Goal: Information Seeking & Learning: Learn about a topic

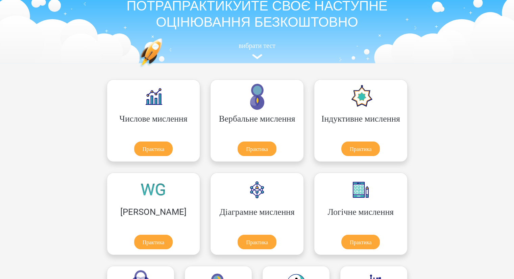
scroll to position [34, 0]
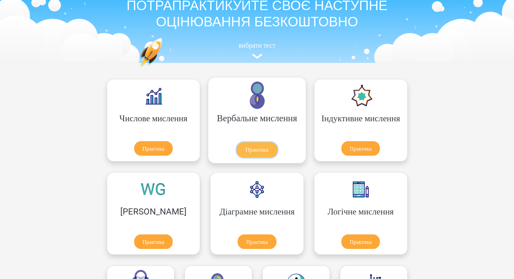
click at [236, 147] on link "Практика" at bounding box center [256, 149] width 41 height 15
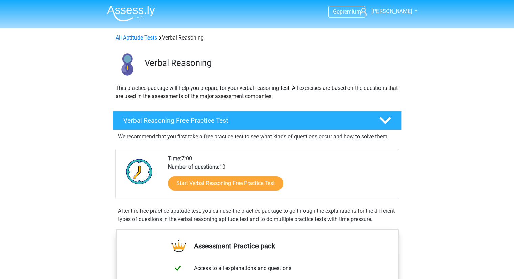
scroll to position [135, 0]
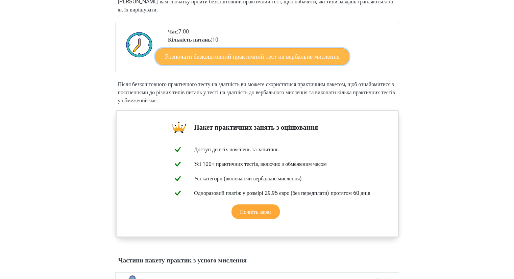
click at [246, 57] on font "Розпочати безкоштовний практичний тест на вербальне мислення" at bounding box center [252, 56] width 174 height 7
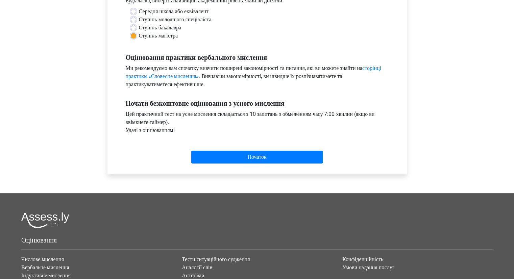
scroll to position [169, 0]
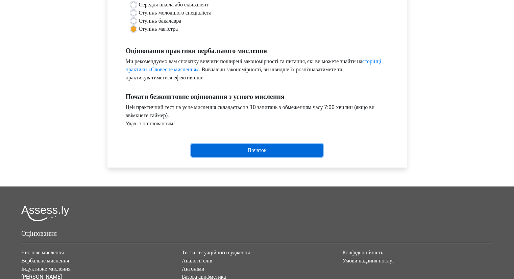
click at [242, 154] on input "Початок" at bounding box center [256, 150] width 131 height 13
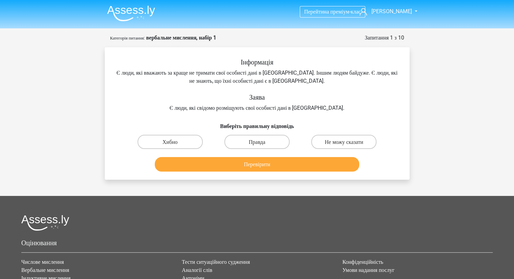
click at [438, 109] on div "Перейти на преміум-клас Ірина ira_klyukha@ukr.net" at bounding box center [257, 187] width 514 height 374
click at [344, 140] on font "Не можу сказати" at bounding box center [344, 142] width 39 height 6
click at [344, 142] on input "Не можу сказати" at bounding box center [346, 144] width 4 height 4
radio input "true"
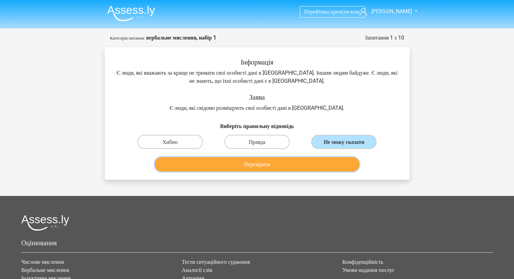
click at [250, 165] on font "Перевірити" at bounding box center [257, 164] width 26 height 6
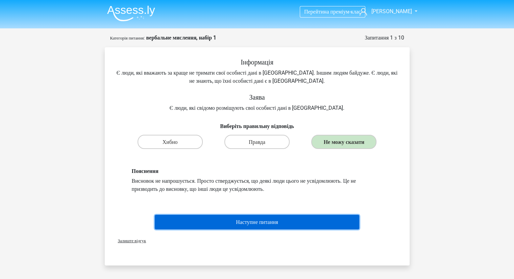
click at [220, 220] on button "Наступне питання" at bounding box center [257, 222] width 204 height 15
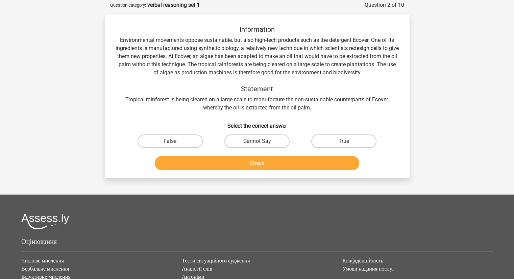
scroll to position [34, 0]
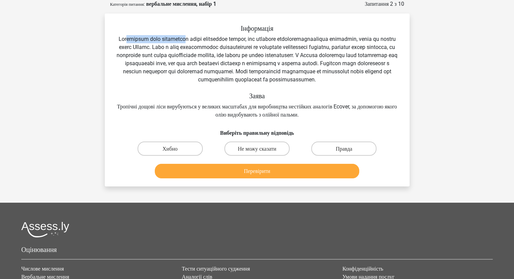
drag, startPoint x: 128, startPoint y: 37, endPoint x: 186, endPoint y: 39, distance: 58.5
click at [186, 39] on font at bounding box center [257, 59] width 281 height 47
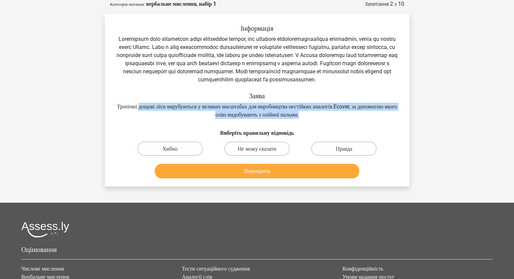
drag, startPoint x: 148, startPoint y: 106, endPoint x: 332, endPoint y: 113, distance: 184.2
click at [332, 113] on div "Інформація Заява Тропічні дощові ліси вирубуються у великих масштабах для вироб…" at bounding box center [257, 71] width 283 height 95
click at [384, 116] on div "Інформація Заява Тропічні дощові ліси вирубуються у великих масштабах для вироб…" at bounding box center [257, 71] width 283 height 95
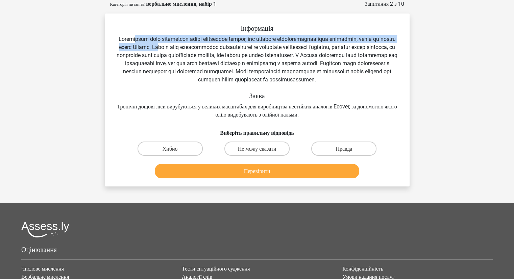
drag, startPoint x: 135, startPoint y: 40, endPoint x: 181, endPoint y: 48, distance: 47.1
click at [181, 48] on font at bounding box center [257, 59] width 281 height 47
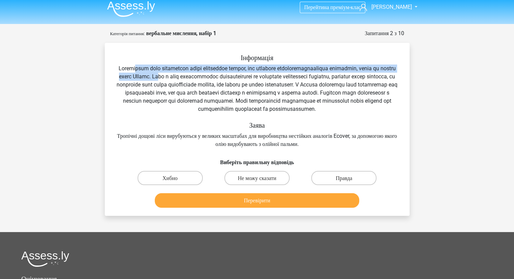
scroll to position [0, 0]
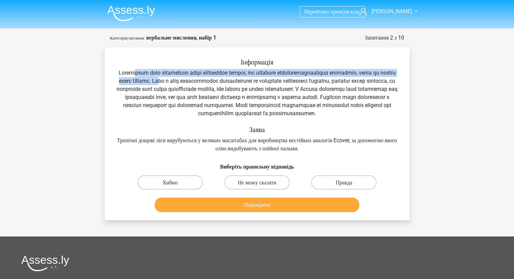
click at [185, 182] on label "Хибно" at bounding box center [169, 182] width 65 height 14
click at [174, 182] on input "Хибно" at bounding box center [172, 184] width 4 height 4
radio input "true"
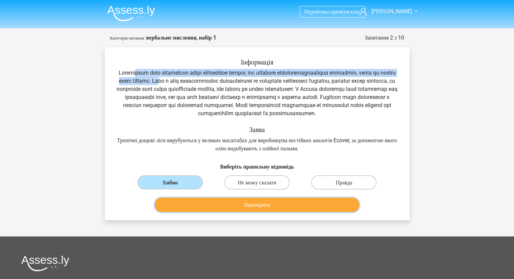
click at [232, 208] on button "Перевірити" at bounding box center [257, 205] width 204 height 15
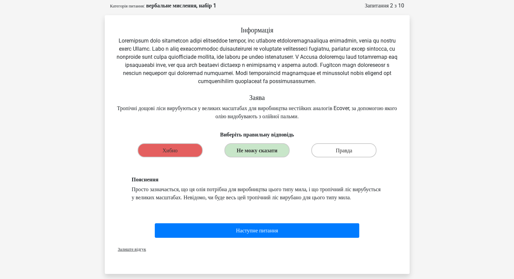
scroll to position [34, 0]
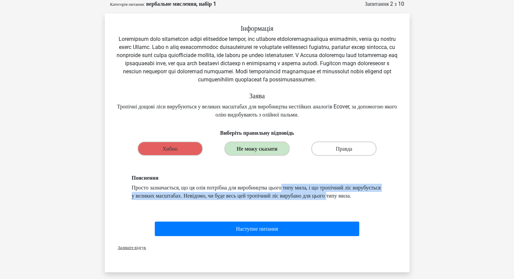
drag, startPoint x: 209, startPoint y: 188, endPoint x: 283, endPoint y: 194, distance: 74.5
click at [283, 194] on font "Просто зазначається, що ця олія потрібна для виробництва цього типу мила, і що …" at bounding box center [256, 191] width 249 height 15
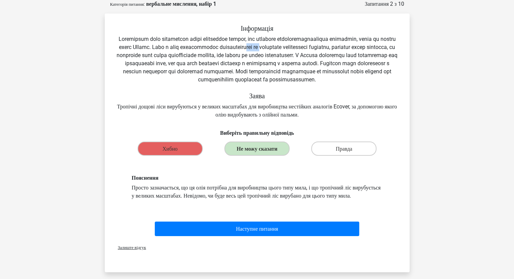
drag, startPoint x: 268, startPoint y: 47, endPoint x: 259, endPoint y: 49, distance: 9.0
click at [270, 47] on font at bounding box center [257, 59] width 281 height 47
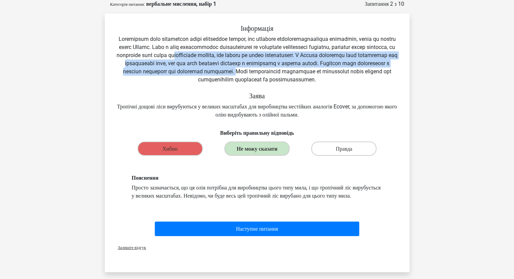
drag, startPoint x: 228, startPoint y: 56, endPoint x: 338, endPoint y: 69, distance: 110.9
click at [338, 69] on font at bounding box center [257, 59] width 281 height 47
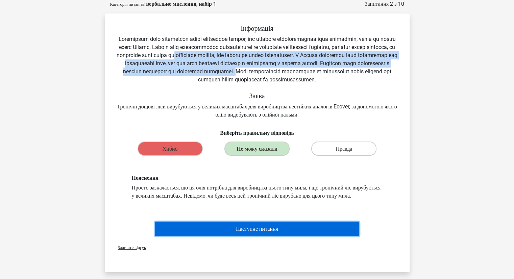
click at [263, 232] on font "Наступне питання" at bounding box center [257, 229] width 42 height 6
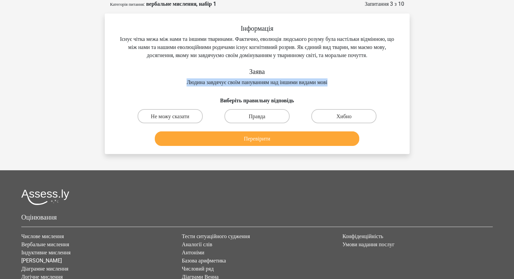
drag, startPoint x: 176, startPoint y: 92, endPoint x: 338, endPoint y: 92, distance: 162.1
click at [338, 86] on div "Інформація Існує чітка межа між нами та іншими тваринами. Фактично, еволюція лю…" at bounding box center [257, 55] width 283 height 62
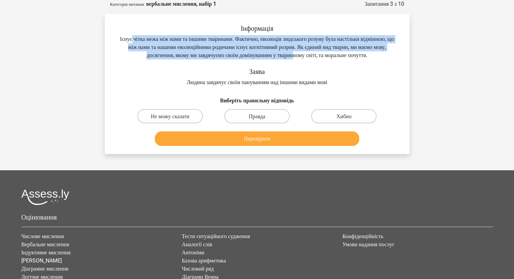
drag, startPoint x: 136, startPoint y: 39, endPoint x: 330, endPoint y: 58, distance: 194.1
click at [330, 58] on font "Існує чітка межа між нами та іншими тваринами. Фактично, еволюція людського роз…" at bounding box center [257, 47] width 274 height 23
click at [260, 120] on input "Правда" at bounding box center [259, 118] width 4 height 4
radio input "true"
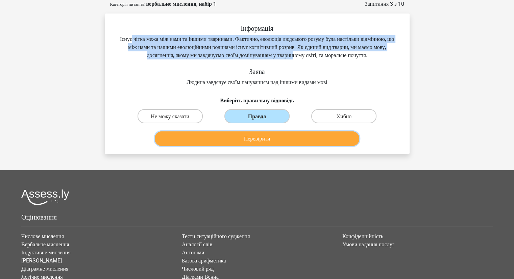
click at [253, 142] on font "Перевірити" at bounding box center [257, 138] width 26 height 6
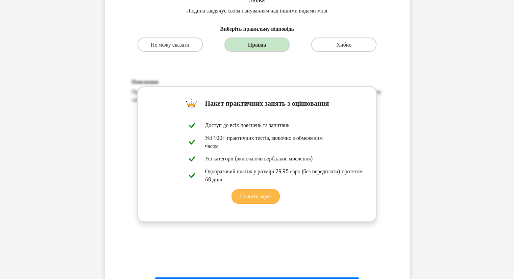
scroll to position [101, 0]
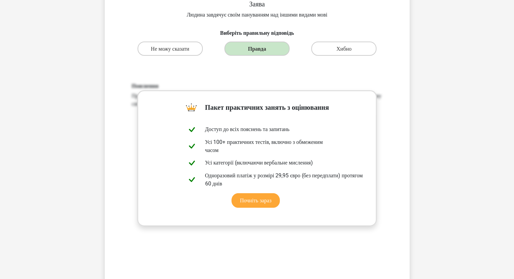
click at [227, 82] on div "Пояснення Правда. У тексті сказано, що мова — це досягнення, якому ми завдячуєм…" at bounding box center [257, 171] width 283 height 209
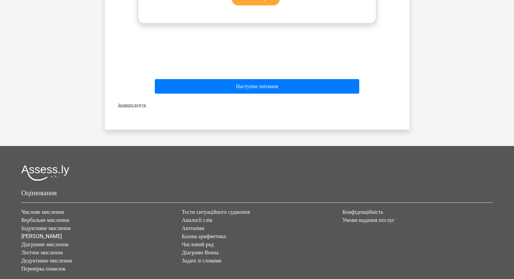
scroll to position [304, 0]
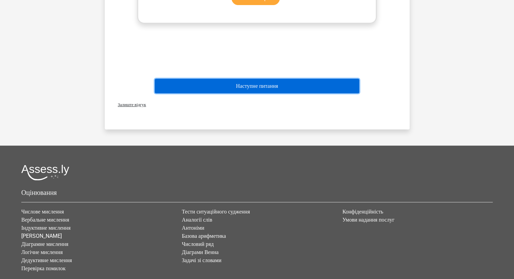
click at [268, 89] on font "Наступне питання" at bounding box center [257, 86] width 42 height 6
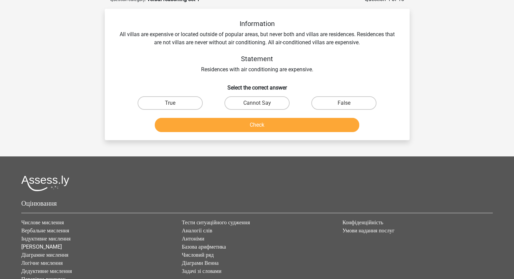
scroll to position [34, 0]
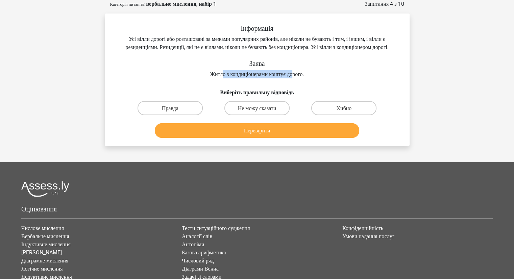
drag, startPoint x: 236, startPoint y: 83, endPoint x: 296, endPoint y: 83, distance: 59.4
click at [296, 77] on font "Житло з кондиціонерами коштує дорого." at bounding box center [257, 74] width 94 height 6
click at [331, 78] on div "Інформація Усі вілли дорогі або розташовані за межами популярних районів, але н…" at bounding box center [257, 51] width 283 height 54
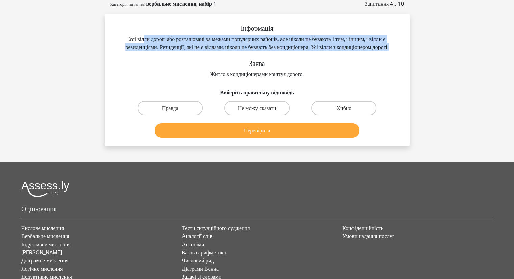
drag, startPoint x: 131, startPoint y: 39, endPoint x: 299, endPoint y: 48, distance: 167.4
click at [298, 52] on div "Інформація Усі вілли дорогі або розташовані за межами популярних районів, але н…" at bounding box center [257, 51] width 283 height 54
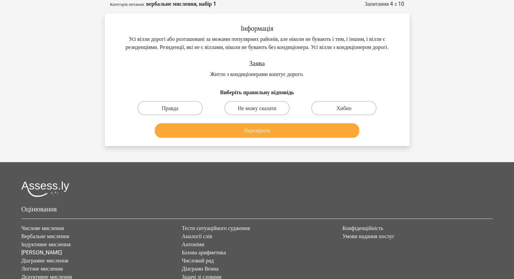
click at [451, 80] on div "Перейти на преміум-клас Ірина ira_klyukha@ukr.net" at bounding box center [257, 153] width 514 height 374
click at [255, 111] on font "Не можу сказати" at bounding box center [257, 108] width 39 height 6
click at [257, 112] on input "Не можу сказати" at bounding box center [259, 110] width 4 height 4
radio input "true"
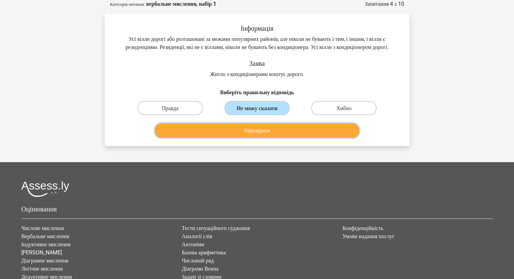
click at [252, 138] on button "Перевірити" at bounding box center [257, 130] width 204 height 15
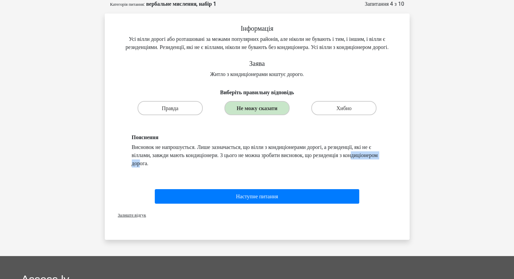
drag, startPoint x: 298, startPoint y: 160, endPoint x: 337, endPoint y: 162, distance: 38.6
click at [337, 162] on font "Висновок не напрошується. Лише зазначається, що вілли з кондиціонерами дорогі, …" at bounding box center [255, 155] width 246 height 23
drag, startPoint x: 181, startPoint y: 160, endPoint x: 253, endPoint y: 168, distance: 72.7
click at [253, 168] on div "Пояснення Висновок не напрошується. Лише зазначається, що вілли з кондиціонерам…" at bounding box center [257, 150] width 261 height 33
click at [249, 182] on div "Пояснення Висновок не напрошується. Лише зазначається, що вілли з кондиціонерам…" at bounding box center [257, 151] width 283 height 66
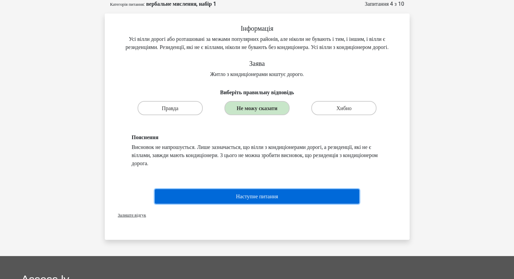
click at [249, 200] on font "Наступне питання" at bounding box center [257, 196] width 42 height 6
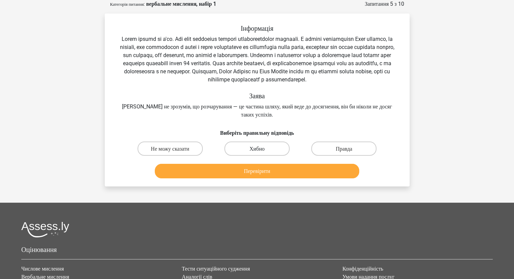
scroll to position [0, 0]
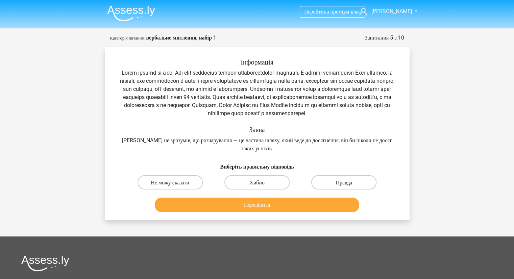
click at [354, 180] on label "Правда" at bounding box center [343, 182] width 65 height 14
click at [348, 182] on input "Правда" at bounding box center [346, 184] width 4 height 4
radio input "true"
click at [293, 212] on div "Перевірити" at bounding box center [257, 206] width 261 height 17
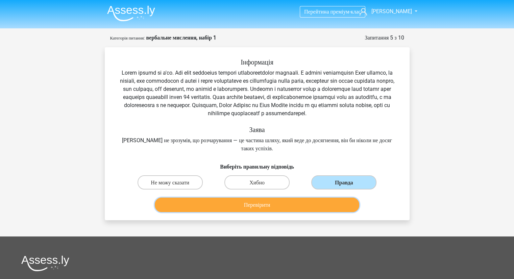
click at [292, 208] on button "Перевірити" at bounding box center [257, 205] width 204 height 15
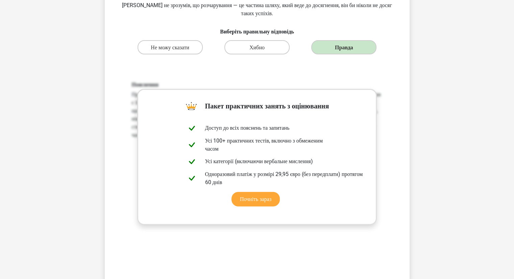
scroll to position [304, 0]
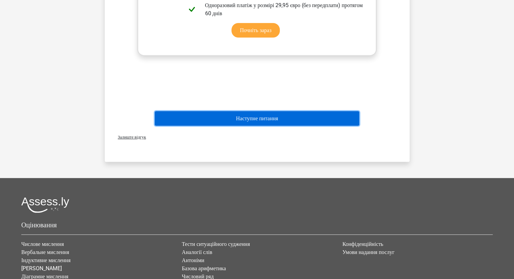
click at [243, 117] on font "Наступне питання" at bounding box center [257, 118] width 42 height 6
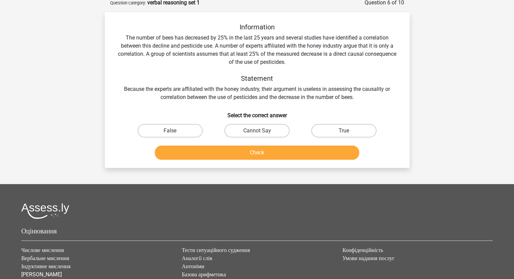
scroll to position [34, 0]
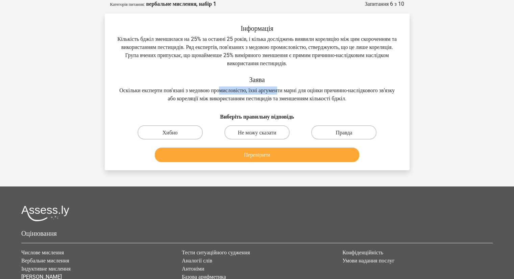
drag, startPoint x: 244, startPoint y: 90, endPoint x: 306, endPoint y: 88, distance: 62.2
click at [306, 88] on font "Оскільки експерти пов'язані з медовою промисловістю, їхні аргументи марні для о…" at bounding box center [256, 94] width 275 height 15
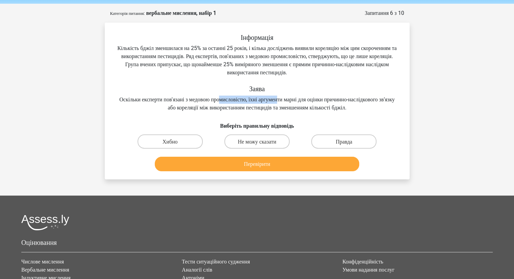
scroll to position [0, 0]
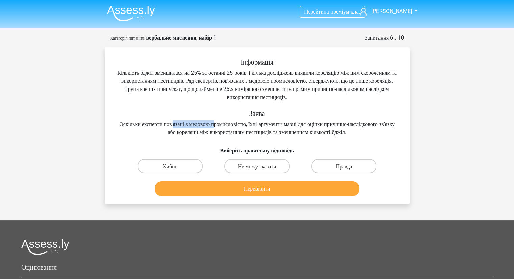
drag, startPoint x: 189, startPoint y: 124, endPoint x: 236, endPoint y: 123, distance: 47.0
click at [236, 123] on font "Оскільки експерти пов'язані з медовою промисловістю, їхні аргументи марні для о…" at bounding box center [256, 128] width 275 height 15
click at [173, 139] on div "Інформація Кількість бджіл зменшилася на 25% за останні 25 років, і кілька досл…" at bounding box center [256, 128] width 299 height 140
click at [246, 164] on font "Не можу сказати" at bounding box center [257, 166] width 39 height 6
click at [257, 166] on input "Не можу сказати" at bounding box center [259, 168] width 4 height 4
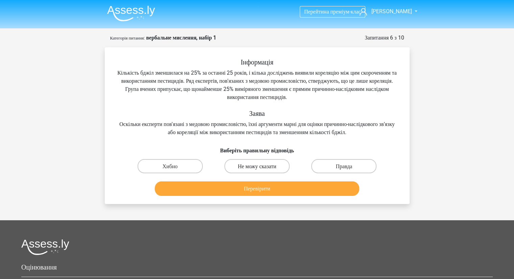
radio input "true"
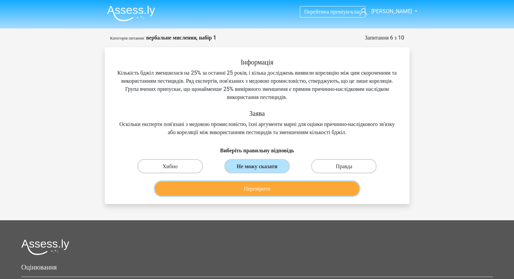
click at [242, 188] on button "Перевірити" at bounding box center [257, 188] width 204 height 15
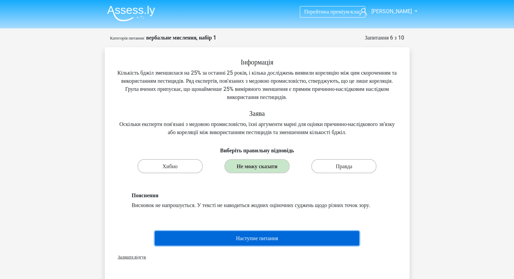
click at [251, 241] on font "Наступне питання" at bounding box center [257, 238] width 42 height 6
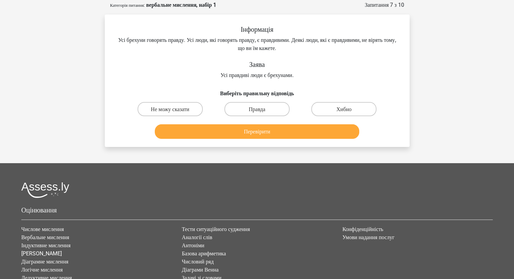
scroll to position [34, 0]
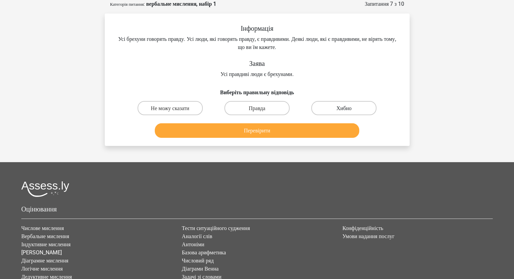
click at [343, 107] on font "Хибно" at bounding box center [343, 108] width 15 height 6
click at [344, 108] on input "Хибно" at bounding box center [346, 110] width 4 height 4
radio input "true"
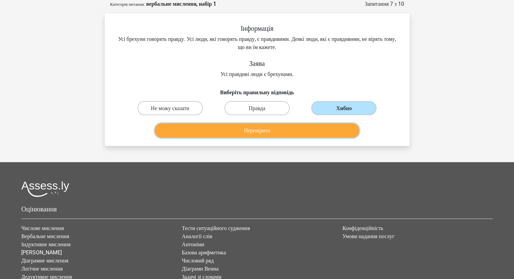
click at [316, 132] on button "Перевірити" at bounding box center [257, 130] width 204 height 15
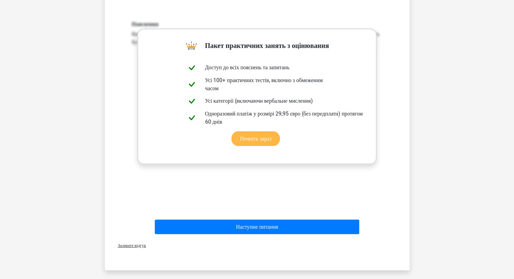
scroll to position [169, 0]
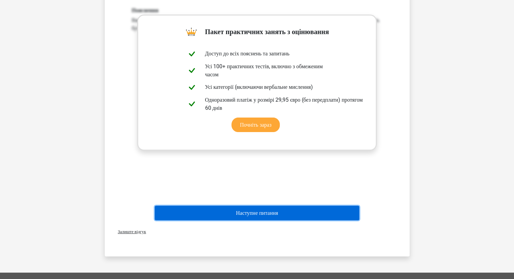
click at [274, 214] on font "Наступне питання" at bounding box center [257, 213] width 42 height 6
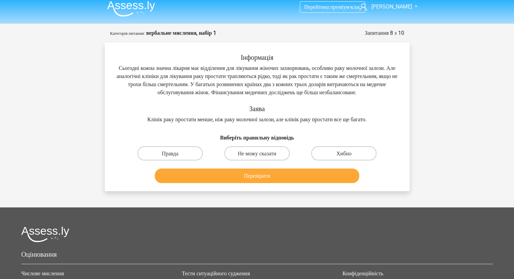
scroll to position [0, 0]
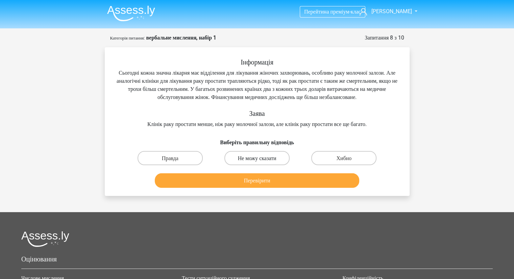
click at [282, 165] on label "Не можу сказати" at bounding box center [256, 158] width 65 height 14
click at [261, 162] on input "Не можу сказати" at bounding box center [259, 160] width 4 height 4
radio input "true"
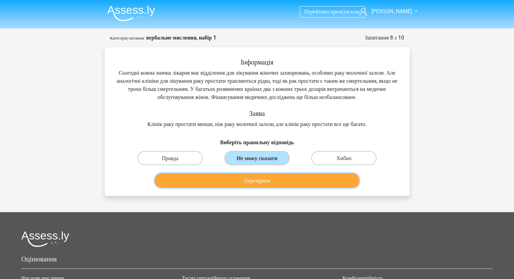
click at [284, 188] on button "Перевірити" at bounding box center [257, 180] width 204 height 15
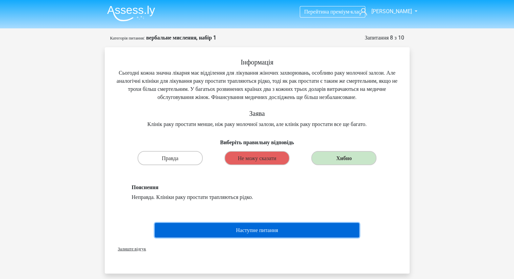
click at [286, 237] on button "Наступне питання" at bounding box center [257, 230] width 204 height 15
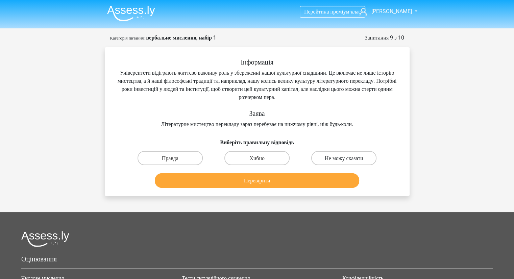
click at [342, 153] on label "Не можу сказати" at bounding box center [343, 158] width 65 height 14
click at [344, 158] on input "Не можу сказати" at bounding box center [346, 160] width 4 height 4
radio input "true"
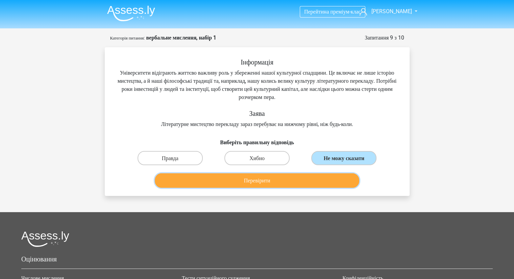
click at [285, 181] on button "Перевірити" at bounding box center [257, 180] width 204 height 15
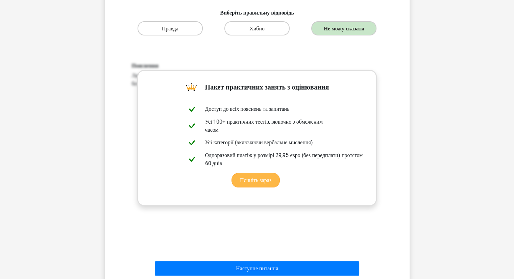
scroll to position [135, 0]
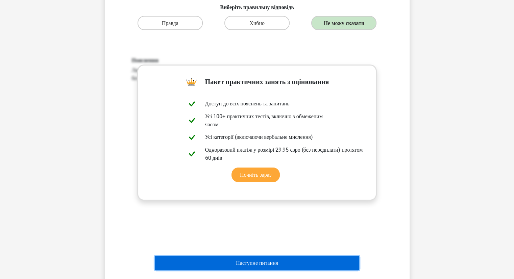
click at [221, 265] on button "Наступне питання" at bounding box center [257, 263] width 204 height 15
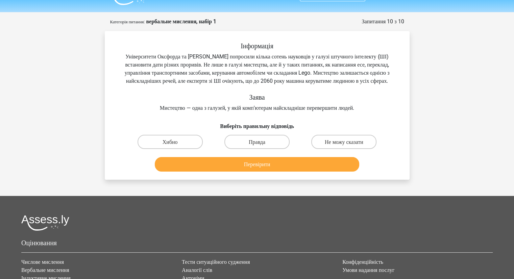
scroll to position [0, 0]
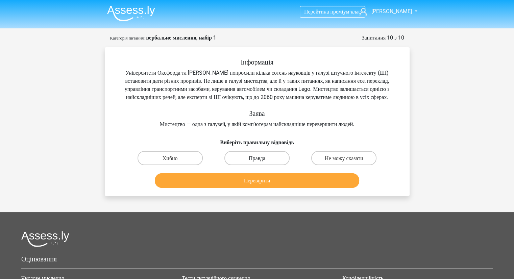
click at [245, 164] on label "Правда" at bounding box center [256, 158] width 65 height 14
click at [257, 162] on input "Правда" at bounding box center [259, 160] width 4 height 4
radio input "true"
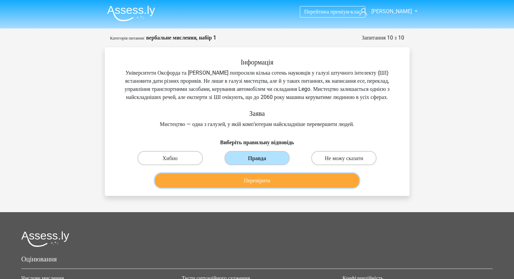
click at [237, 185] on button "Перевірити" at bounding box center [257, 180] width 204 height 15
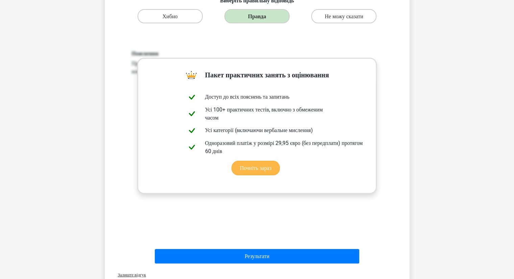
scroll to position [169, 0]
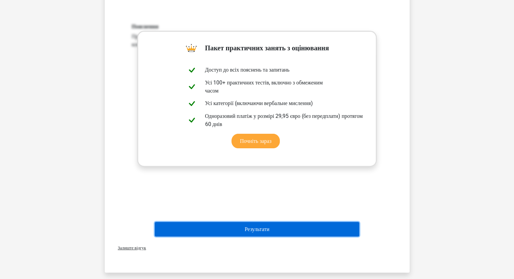
click at [256, 232] on font "Результати" at bounding box center [257, 229] width 25 height 6
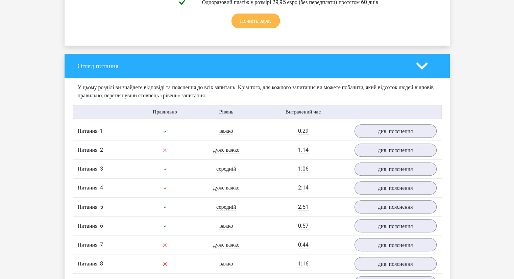
scroll to position [507, 0]
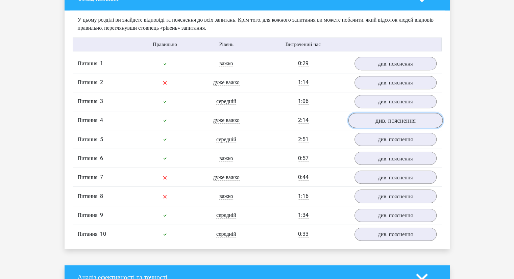
click at [367, 128] on link "див. пояснення" at bounding box center [395, 120] width 94 height 15
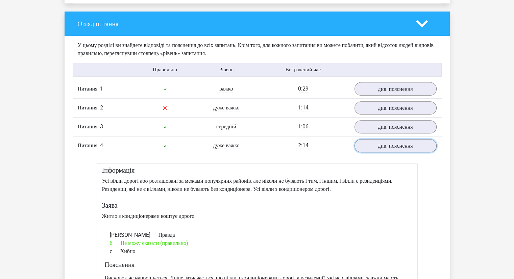
scroll to position [473, 0]
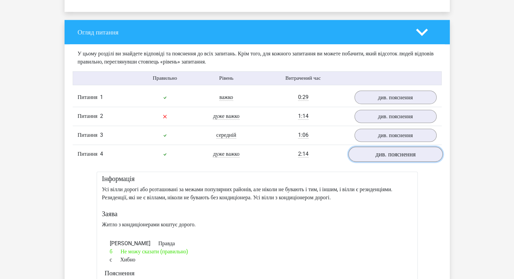
click at [365, 162] on link "див. пояснення" at bounding box center [395, 154] width 94 height 15
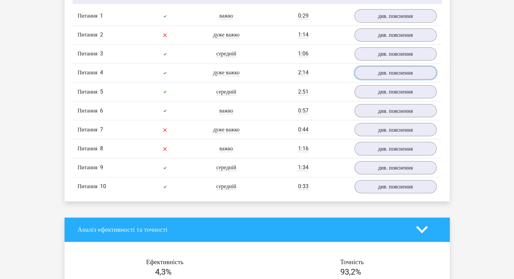
scroll to position [540, 0]
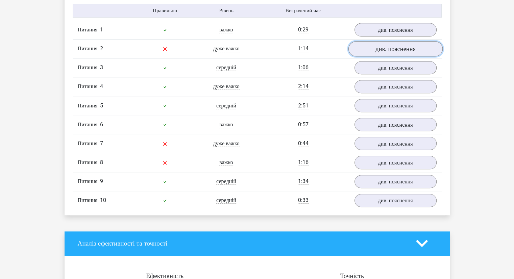
click at [390, 52] on font "див. пояснення" at bounding box center [395, 48] width 40 height 7
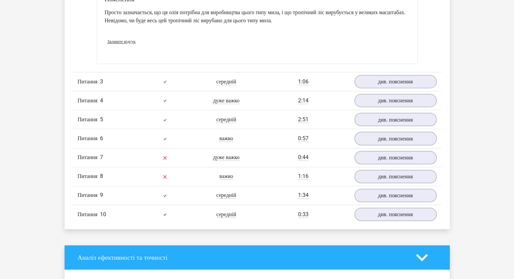
scroll to position [743, 0]
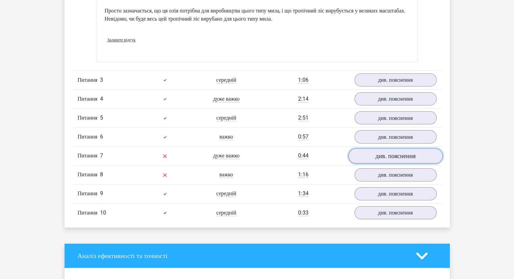
click at [392, 159] on font "див. пояснення" at bounding box center [395, 155] width 40 height 7
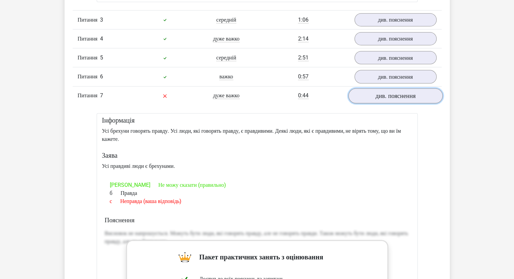
scroll to position [844, 0]
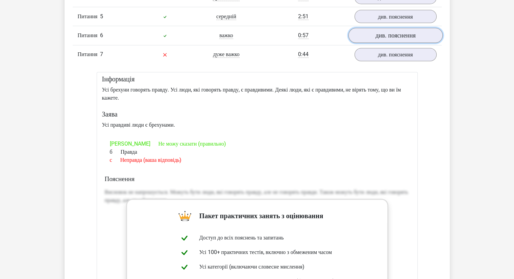
click at [389, 39] on font "див. пояснення" at bounding box center [395, 35] width 40 height 7
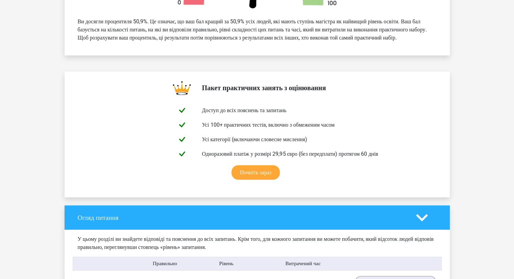
scroll to position [270, 0]
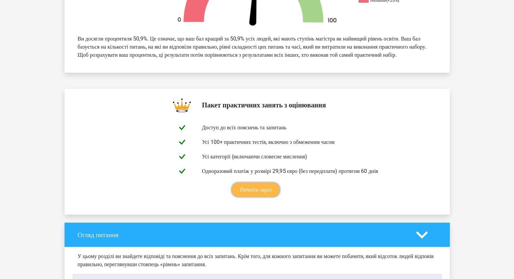
click at [263, 197] on link "Почніть зараз" at bounding box center [255, 189] width 48 height 15
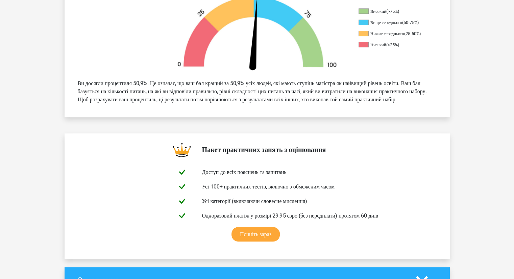
scroll to position [68, 0]
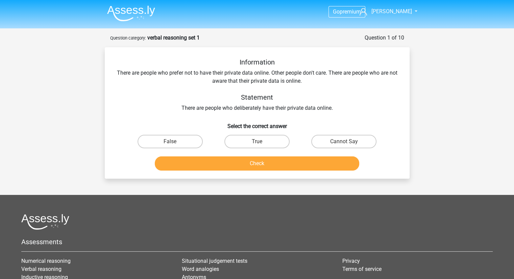
click at [142, 16] on img at bounding box center [131, 13] width 48 height 16
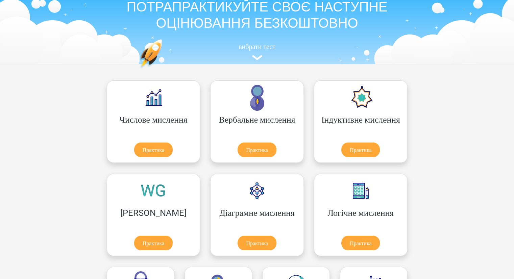
scroll to position [34, 0]
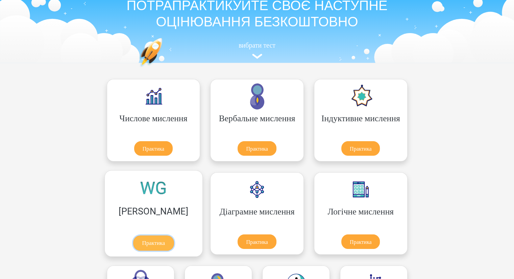
click at [174, 235] on link "Практика" at bounding box center [153, 242] width 41 height 15
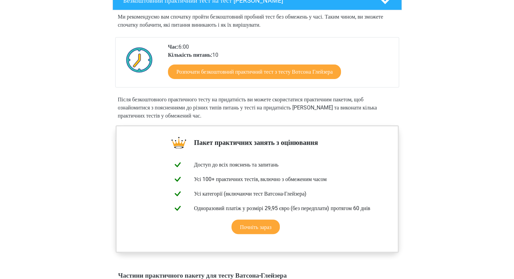
scroll to position [102, 0]
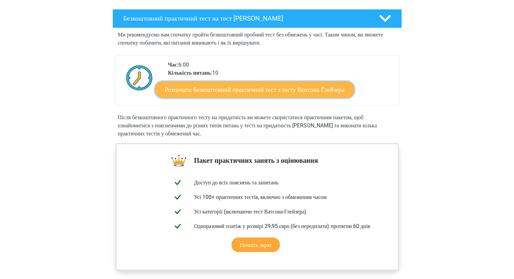
click at [309, 92] on font "Розпочати безкоштовний практичний тест з тесту Вотсона Глейзера" at bounding box center [254, 89] width 180 height 7
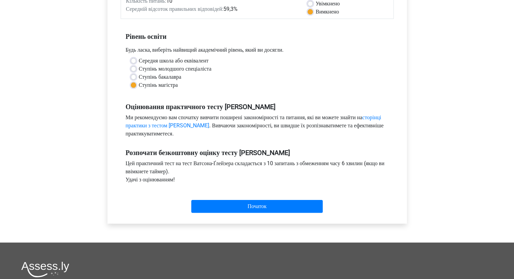
scroll to position [169, 0]
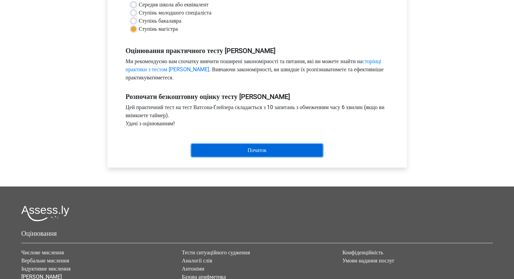
click at [231, 150] on input "Початок" at bounding box center [256, 150] width 131 height 13
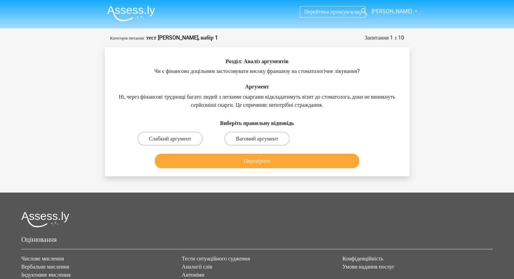
click at [473, 103] on div "Перейти на преміум-клас [PERSON_NAME] [EMAIL_ADDRESS][DOMAIN_NAME]" at bounding box center [257, 185] width 514 height 371
click at [184, 138] on font "Слабкий аргумент" at bounding box center [170, 138] width 42 height 6
click at [174, 138] on input "Слабкий аргумент" at bounding box center [172, 140] width 4 height 4
radio input "true"
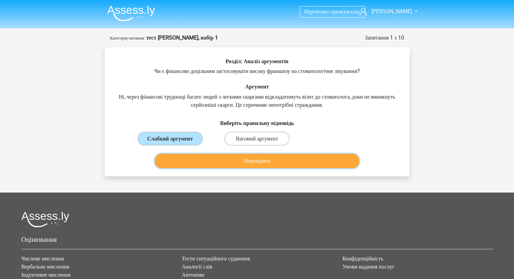
click at [227, 158] on button "Перевірити" at bounding box center [257, 161] width 204 height 15
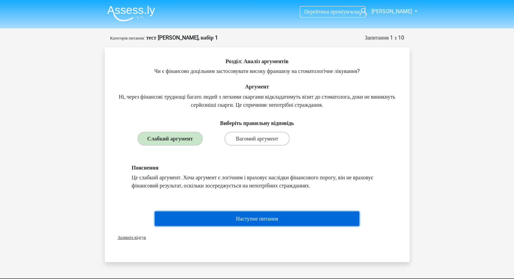
click at [236, 221] on font "Наступне питання" at bounding box center [257, 218] width 42 height 6
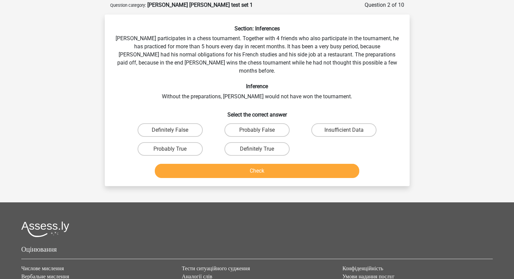
scroll to position [34, 0]
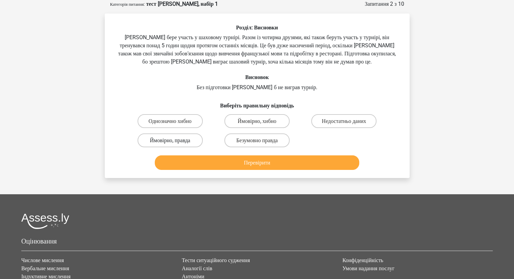
click at [185, 142] on font "Ймовірно, правда" at bounding box center [170, 140] width 40 height 6
click at [174, 142] on input "Ймовірно, правда" at bounding box center [172, 142] width 4 height 4
radio input "true"
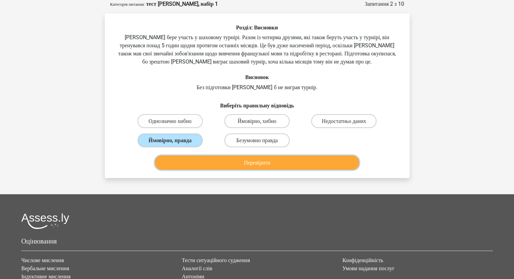
click at [244, 164] on font "Перевірити" at bounding box center [257, 162] width 26 height 6
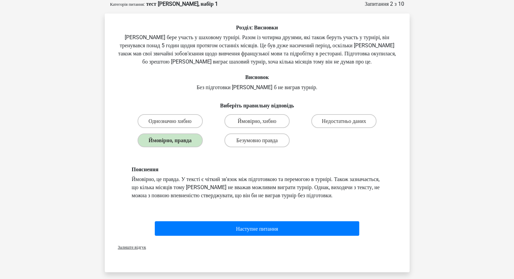
click at [445, 150] on div "Перейти на преміум-клас Ірина ira_klyukha@ukr.net" at bounding box center [257, 216] width 514 height 501
drag, startPoint x: 281, startPoint y: 179, endPoint x: 340, endPoint y: 183, distance: 59.6
click at [340, 183] on div "Пояснення Ймовірно, це правда. У тексті є чіткий зв'язок між підготовкою та пер…" at bounding box center [257, 182] width 261 height 33
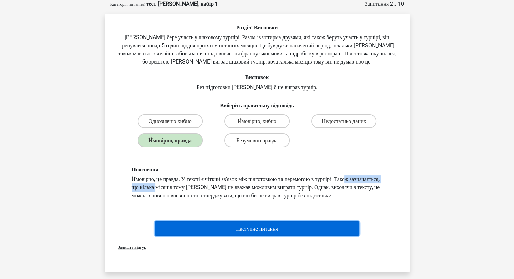
click at [254, 232] on font "Наступне питання" at bounding box center [257, 228] width 42 height 6
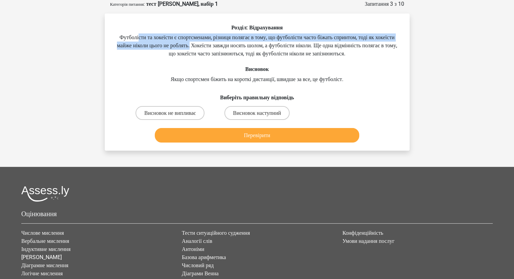
drag, startPoint x: 136, startPoint y: 38, endPoint x: 230, endPoint y: 46, distance: 93.8
click at [230, 46] on font "Футболісти та хокеїсти є спортсменами, різниця полягає в тому, що футболісти ча…" at bounding box center [257, 45] width 280 height 23
click at [186, 114] on font "Висновок не випливає" at bounding box center [169, 113] width 51 height 6
click at [174, 114] on input "Висновок не випливає" at bounding box center [172, 115] width 4 height 4
radio input "true"
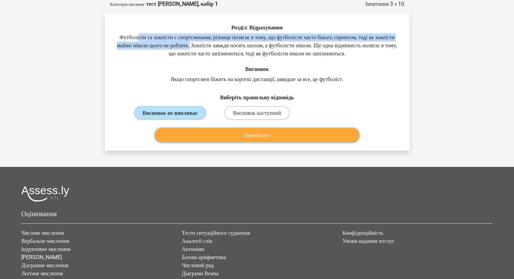
click at [208, 137] on button "Перевірити" at bounding box center [257, 135] width 204 height 15
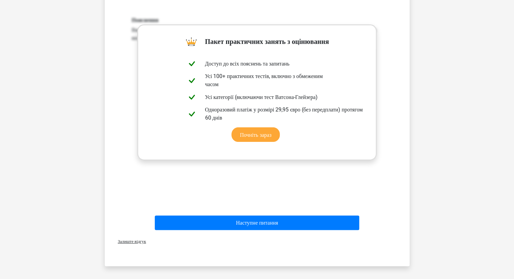
scroll to position [203, 0]
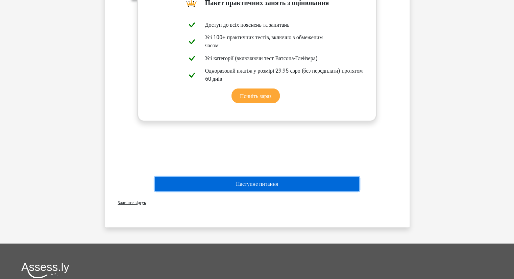
click at [249, 183] on font "Наступне питання" at bounding box center [257, 184] width 42 height 6
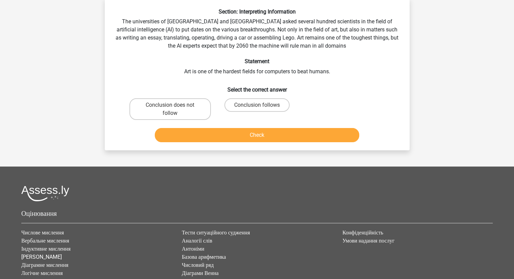
scroll to position [34, 0]
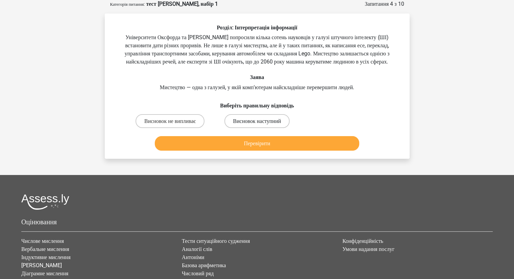
click at [241, 124] on font "Висновок наступний" at bounding box center [257, 121] width 48 height 6
click at [257, 125] on input "Висновок наступний" at bounding box center [259, 123] width 4 height 4
radio input "true"
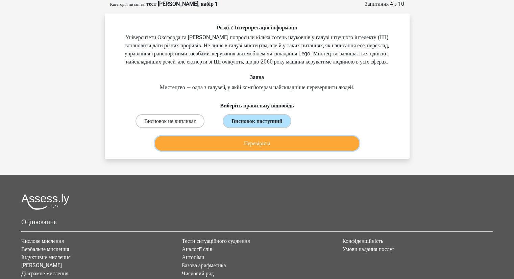
click at [239, 151] on button "Перевірити" at bounding box center [257, 143] width 204 height 15
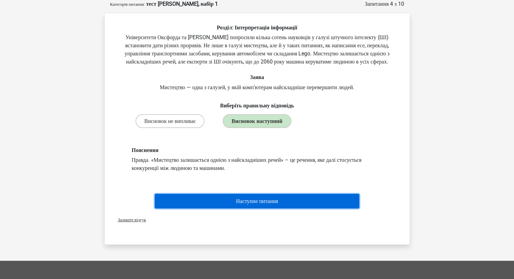
click at [217, 208] on button "Наступне питання" at bounding box center [257, 201] width 204 height 15
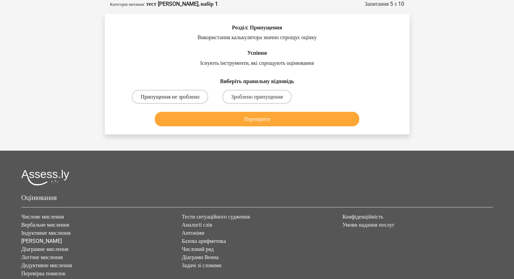
click at [173, 100] on font "Припущення не зроблено" at bounding box center [170, 97] width 59 height 6
click at [173, 101] on input "Припущення не зроблено" at bounding box center [172, 99] width 4 height 4
radio input "true"
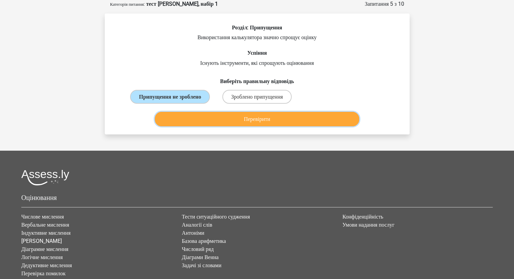
click at [203, 126] on button "Перевірити" at bounding box center [257, 119] width 204 height 15
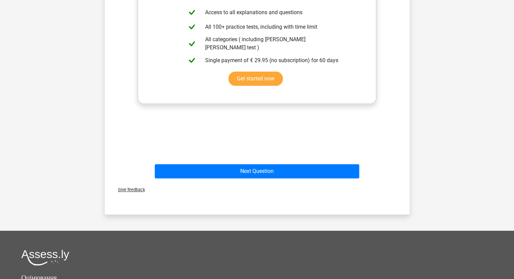
scroll to position [212, 0]
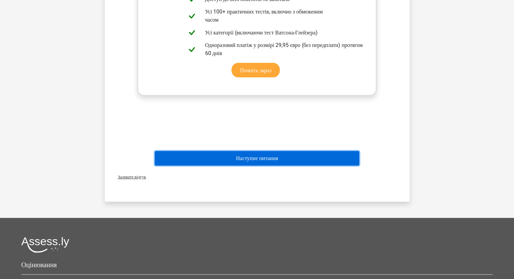
click at [248, 161] on font "Наступне питання" at bounding box center [257, 158] width 42 height 6
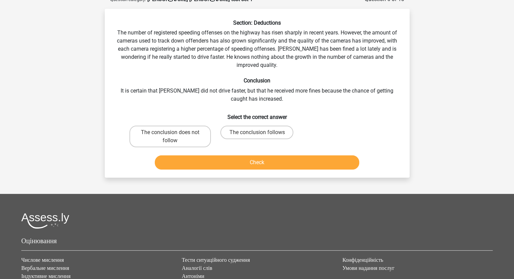
scroll to position [34, 0]
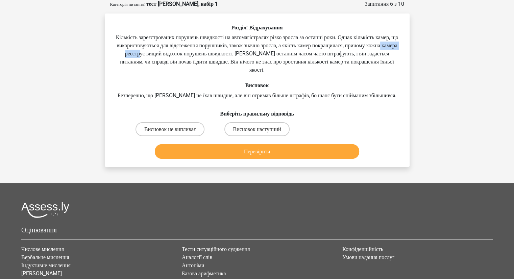
drag, startPoint x: 195, startPoint y: 51, endPoint x: 232, endPoint y: 50, distance: 37.5
click at [232, 50] on font "Кількість зареєстрованих порушень швидкості на автомагістралях різко зросла за …" at bounding box center [257, 53] width 282 height 39
click at [196, 131] on font "Висновок не випливає" at bounding box center [169, 129] width 51 height 6
click at [174, 131] on input "Висновок не випливає" at bounding box center [172, 131] width 4 height 4
radio input "true"
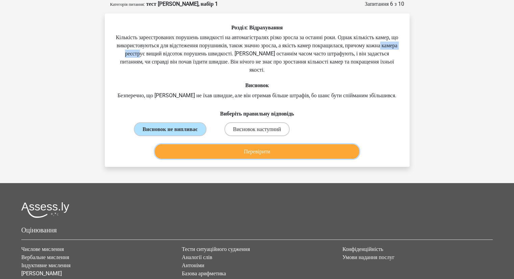
click at [202, 152] on button "Перевірити" at bounding box center [257, 151] width 204 height 15
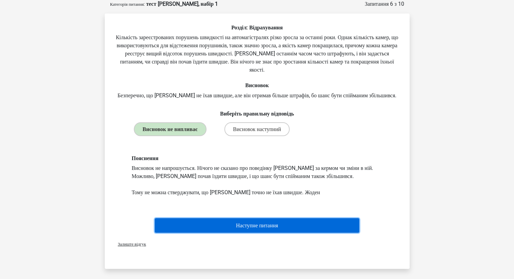
click at [211, 224] on button "Наступне питання" at bounding box center [257, 225] width 204 height 15
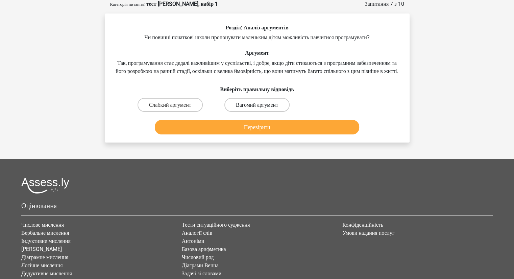
click at [266, 108] on label "Вагомий аргумент" at bounding box center [256, 105] width 65 height 14
click at [261, 108] on input "Вагомий аргумент" at bounding box center [259, 107] width 4 height 4
radio input "true"
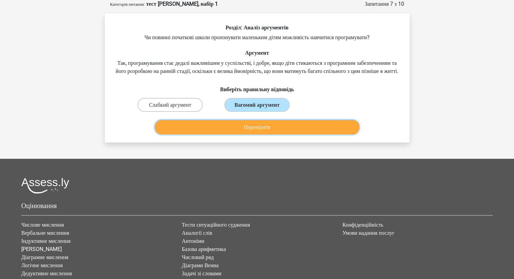
click at [263, 130] on font "Перевірити" at bounding box center [257, 127] width 26 height 6
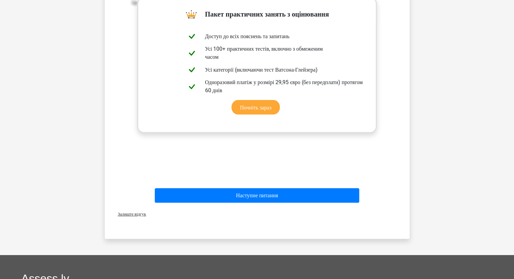
scroll to position [203, 0]
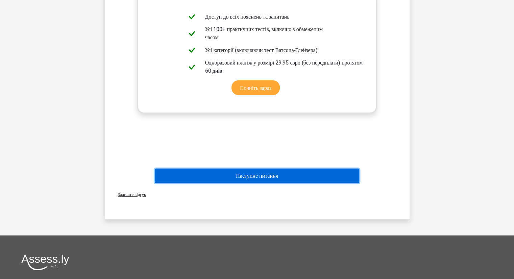
click at [249, 179] on font "Наступне питання" at bounding box center [257, 176] width 42 height 6
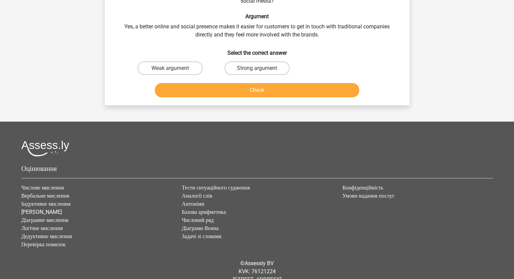
scroll to position [34, 0]
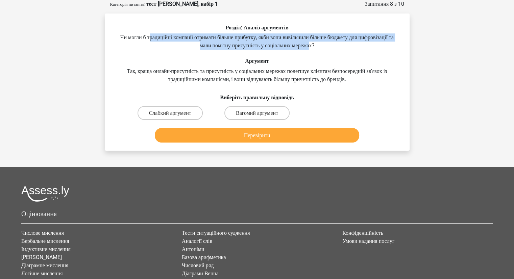
drag, startPoint x: 158, startPoint y: 37, endPoint x: 335, endPoint y: 47, distance: 177.3
click at [335, 47] on font "Чи могли б традиційні компанії отримати більше прибутку, якби вони вивільнили б…" at bounding box center [256, 41] width 273 height 15
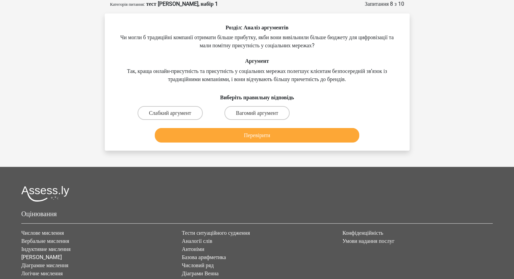
click at [366, 51] on div "Розділ: Аналіз аргументів Чи могли б традиційні компанії отримати більше прибут…" at bounding box center [256, 84] width 299 height 121
click at [250, 109] on label "Вагомий аргумент" at bounding box center [256, 113] width 65 height 14
click at [257, 113] on input "Вагомий аргумент" at bounding box center [259, 115] width 4 height 4
radio input "true"
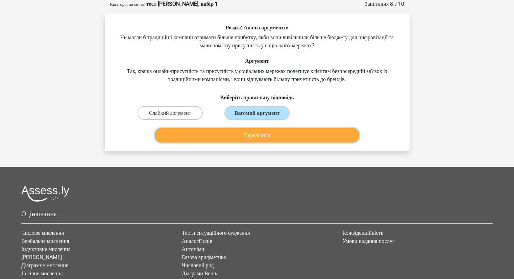
click at [257, 136] on font "Перевірити" at bounding box center [257, 135] width 26 height 6
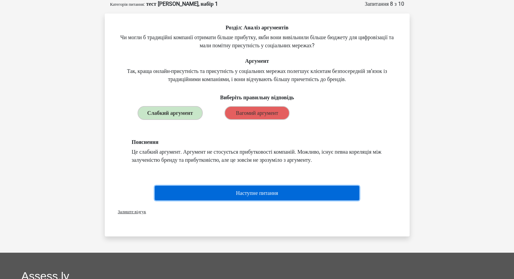
click at [266, 192] on font "Наступне питання" at bounding box center [257, 193] width 42 height 6
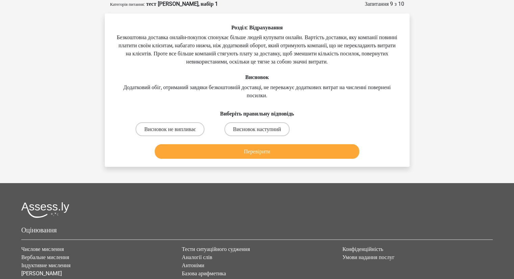
click at [132, 37] on font "Безкоштовна доставка онлайн-покупок спонукає більше людей купувати онлайн. Варт…" at bounding box center [257, 49] width 280 height 31
drag, startPoint x: 135, startPoint y: 37, endPoint x: 254, endPoint y: 39, distance: 119.2
click at [254, 39] on font "Безкоштовна доставка онлайн-покупок спонукає більше людей купувати онлайн. Варт…" at bounding box center [257, 49] width 280 height 31
click at [193, 128] on font "Висновок не випливає" at bounding box center [169, 129] width 51 height 6
click at [174, 129] on input "Висновок не випливає" at bounding box center [172, 131] width 4 height 4
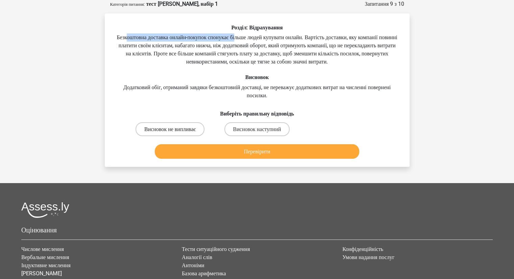
radio input "true"
click at [225, 165] on div "Розділ: Відрахування Безкоштовна доставка онлайн-покупок спонукає більше людей …" at bounding box center [257, 90] width 305 height 153
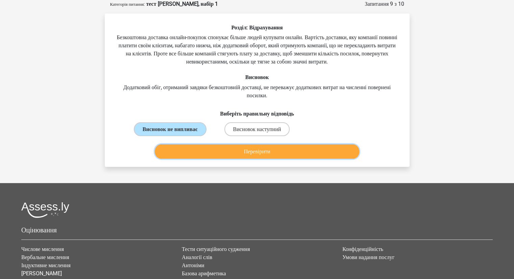
click at [224, 152] on button "Перевірити" at bounding box center [257, 151] width 204 height 15
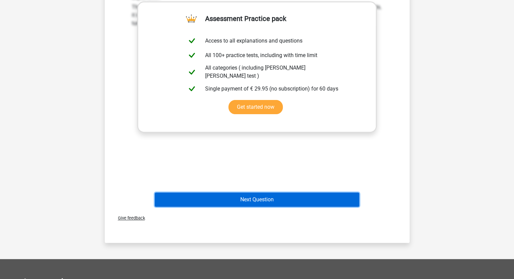
click at [244, 202] on button "Next Question" at bounding box center [257, 200] width 204 height 14
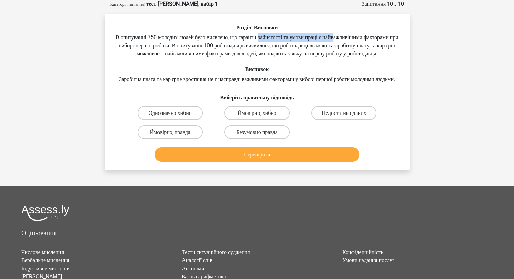
drag, startPoint x: 318, startPoint y: 36, endPoint x: 359, endPoint y: 36, distance: 40.9
click at [359, 36] on font "В опитуванні 750 молодих людей було виявлено, що гарантії зайнятості та умови п…" at bounding box center [257, 45] width 283 height 23
click at [196, 139] on label "Ймовірно, правда" at bounding box center [169, 132] width 65 height 14
click at [174, 136] on input "Ймовірно, правда" at bounding box center [172, 134] width 4 height 4
radio input "true"
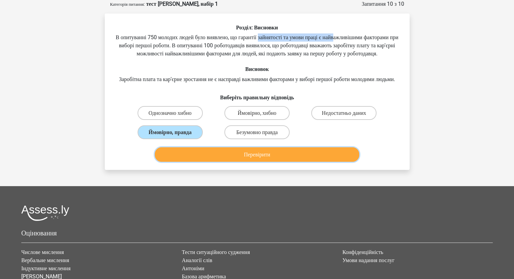
click at [231, 162] on button "Перевірити" at bounding box center [257, 154] width 204 height 15
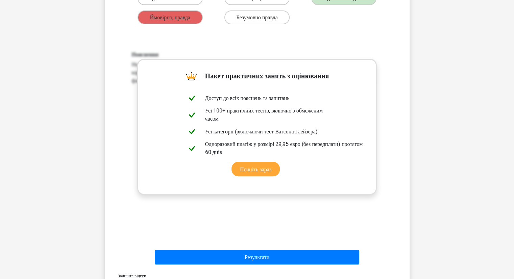
scroll to position [270, 0]
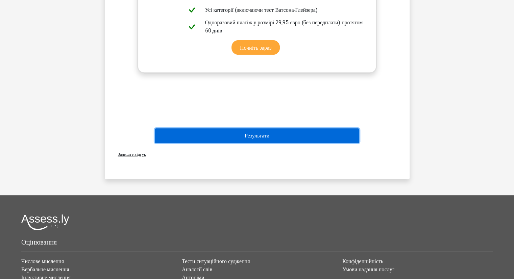
click at [249, 139] on font "Результати" at bounding box center [257, 135] width 25 height 6
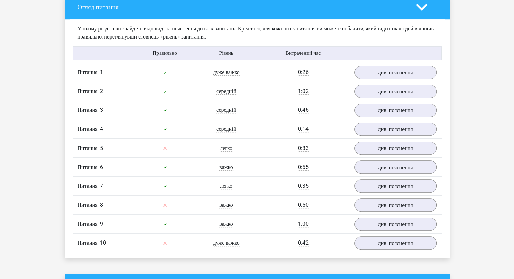
scroll to position [507, 0]
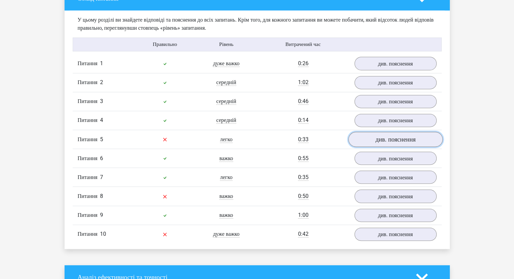
click at [410, 143] on font "див. пояснення" at bounding box center [395, 139] width 40 height 7
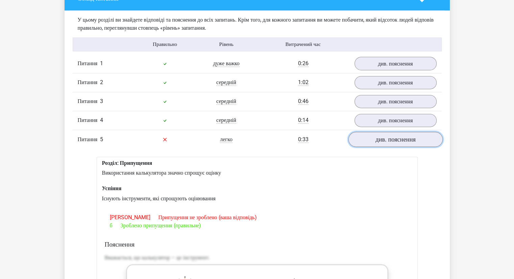
click at [395, 147] on link "див. пояснення" at bounding box center [395, 139] width 94 height 15
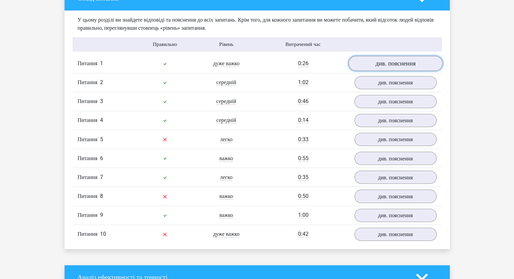
click at [398, 67] on font "див. пояснення" at bounding box center [395, 62] width 40 height 7
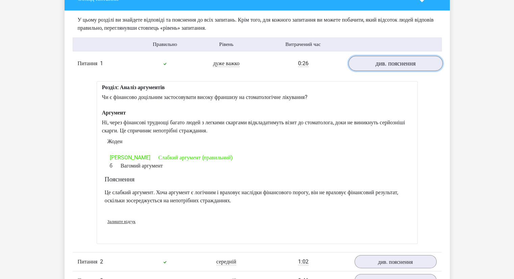
click at [396, 67] on font "див. пояснення" at bounding box center [395, 63] width 40 height 7
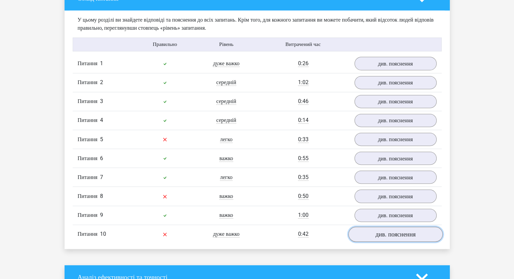
click at [401, 238] on font "див. пояснення" at bounding box center [395, 233] width 40 height 7
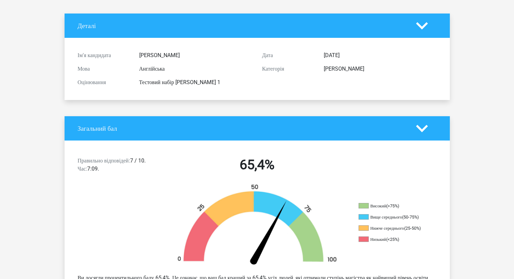
scroll to position [0, 0]
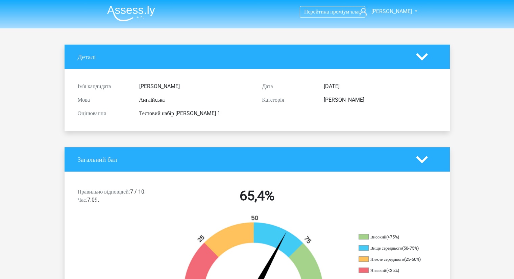
click at [123, 11] on img at bounding box center [131, 13] width 48 height 16
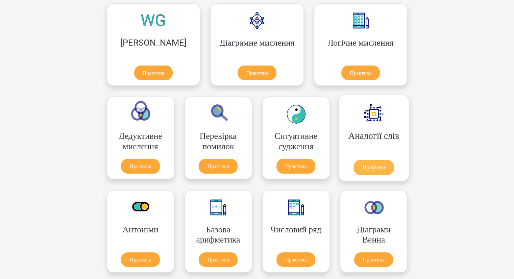
scroll to position [101, 0]
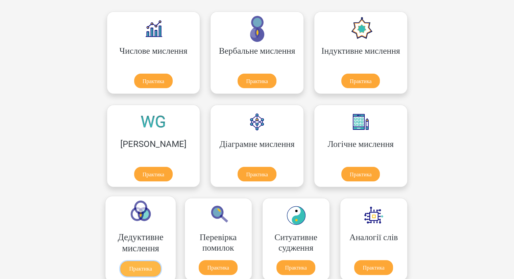
click at [160, 261] on link "Практика" at bounding box center [140, 268] width 41 height 15
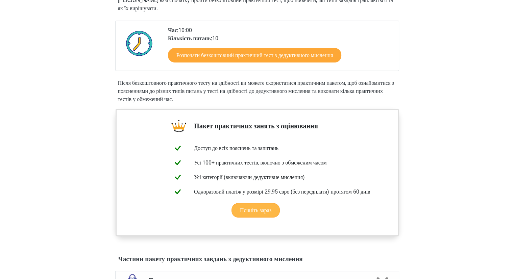
scroll to position [203, 0]
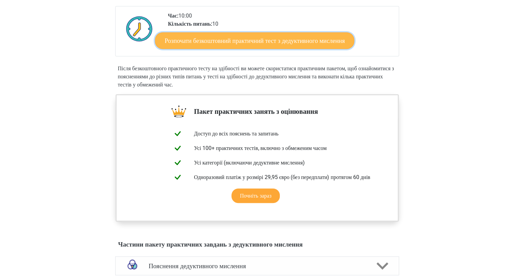
click at [254, 44] on font "Розпочати безкоштовний практичний тест з дедуктивного мислення" at bounding box center [254, 40] width 180 height 7
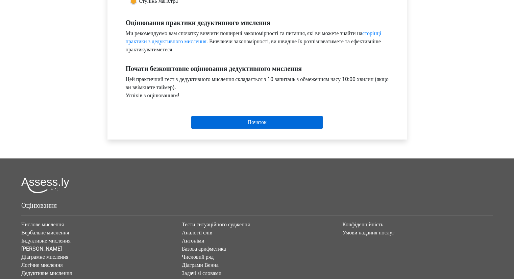
scroll to position [203, 0]
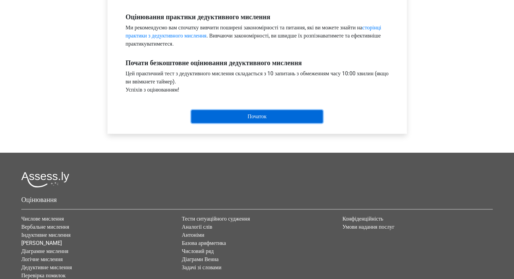
click at [238, 119] on input "Початок" at bounding box center [256, 116] width 131 height 13
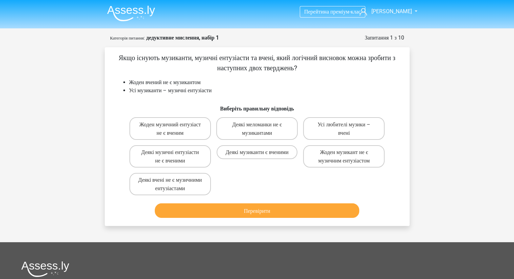
click at [466, 114] on div "Перейти на преміум-клас Ірина ira_klyukha@ukr.net" at bounding box center [257, 210] width 514 height 420
click at [185, 151] on font "Деякі музичні ентузіасти не є вченими" at bounding box center [170, 156] width 58 height 15
click at [174, 152] on input "Деякі музичні ентузіасти не є вченими" at bounding box center [172, 154] width 4 height 4
radio input "true"
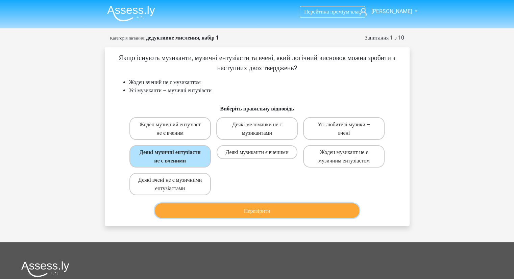
click at [292, 211] on button "Перевірити" at bounding box center [257, 210] width 204 height 15
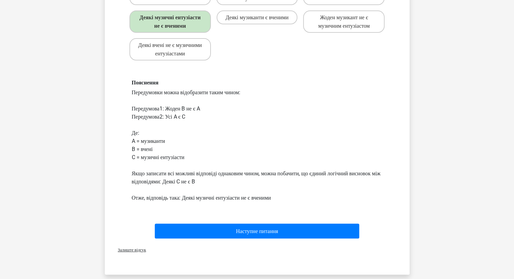
scroll to position [135, 0]
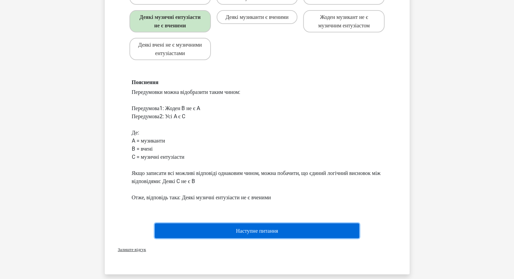
click at [244, 233] on font "Наступне питання" at bounding box center [257, 231] width 42 height 6
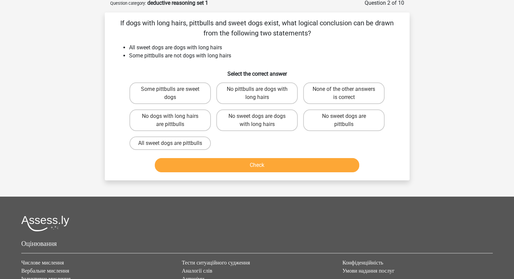
scroll to position [34, 0]
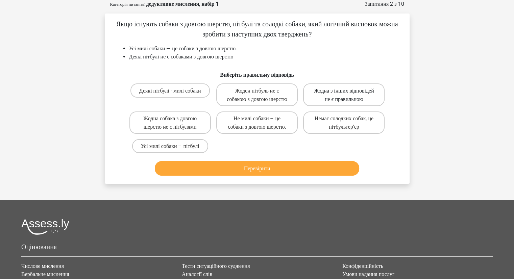
click at [352, 102] on font "Жодна з інших відповідей не є правильною" at bounding box center [344, 94] width 60 height 15
click at [348, 95] on input "Жодна з інших відповідей не є правильною" at bounding box center [346, 92] width 4 height 4
radio input "true"
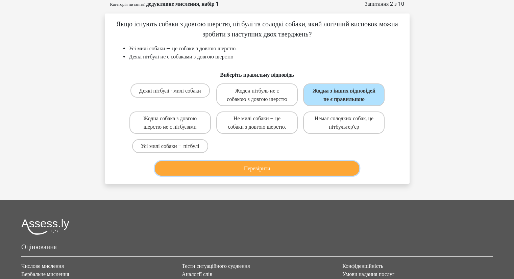
click at [263, 172] on font "Перевірити" at bounding box center [257, 168] width 26 height 6
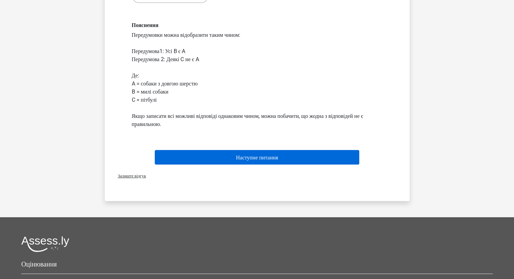
scroll to position [169, 0]
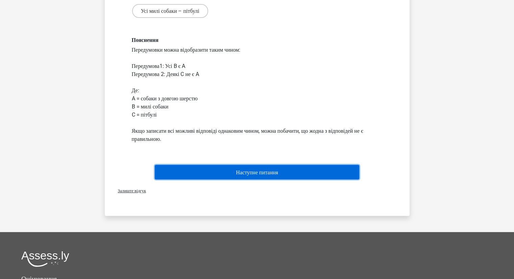
click at [262, 175] on font "Наступне питання" at bounding box center [257, 172] width 42 height 6
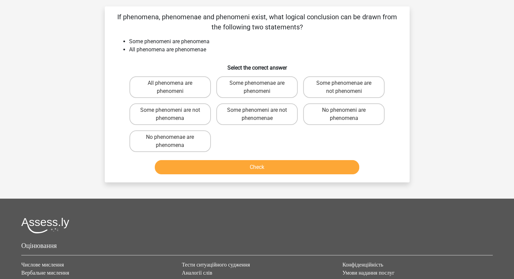
scroll to position [34, 0]
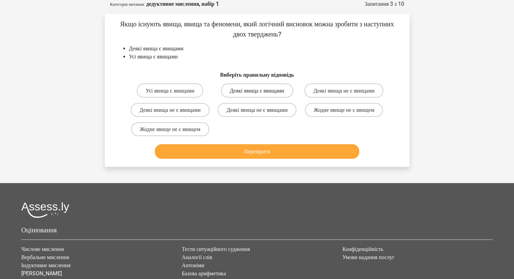
click at [230, 91] on font "Деякі явища є явищами" at bounding box center [257, 90] width 54 height 6
click at [257, 91] on input "Деякі явища є явищами" at bounding box center [259, 92] width 4 height 4
radio input "true"
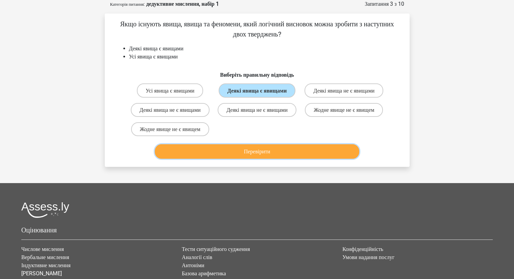
click at [228, 159] on button "Перевірити" at bounding box center [257, 151] width 204 height 15
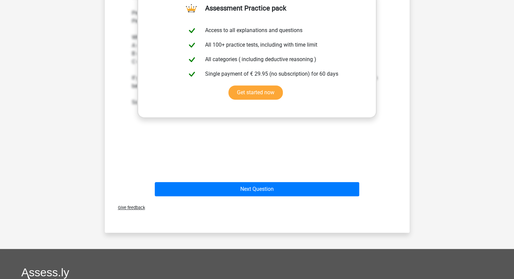
scroll to position [240, 0]
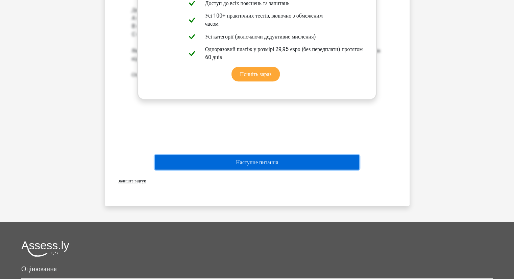
click at [230, 170] on button "Наступне питання" at bounding box center [257, 162] width 204 height 15
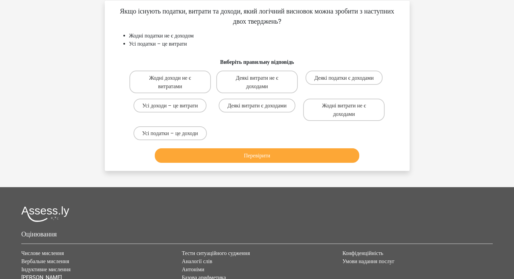
scroll to position [34, 0]
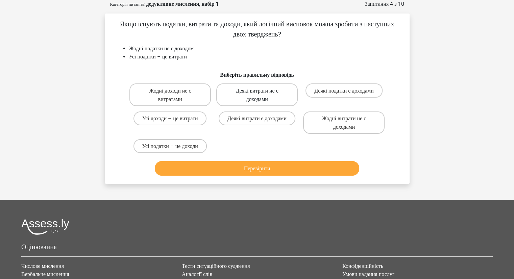
click at [257, 97] on font "Деякі витрати не є доходами" at bounding box center [257, 94] width 43 height 15
click at [257, 95] on input "Деякі витрати не є доходами" at bounding box center [259, 92] width 4 height 4
radio input "true"
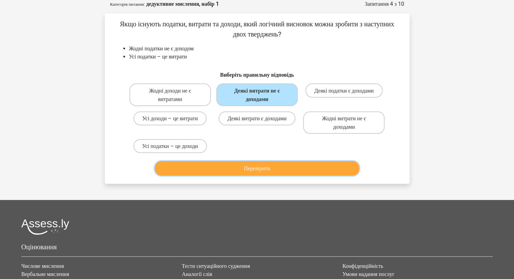
click at [267, 170] on font "Перевірити" at bounding box center [257, 168] width 26 height 6
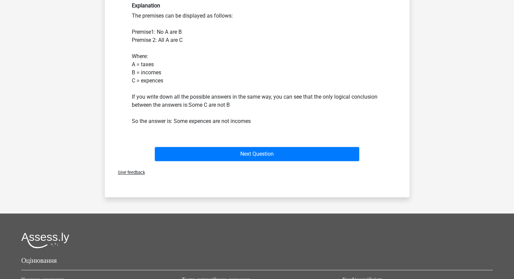
scroll to position [203, 0]
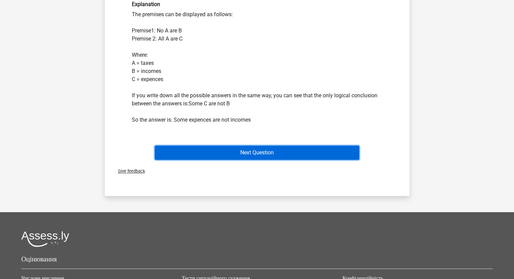
click at [246, 150] on button "Next Question" at bounding box center [257, 153] width 204 height 14
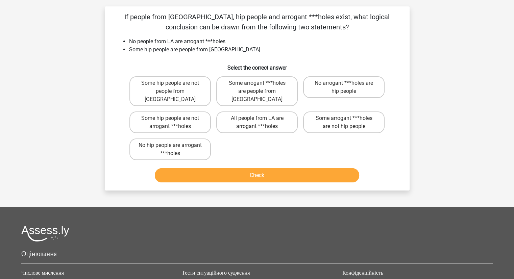
scroll to position [34, 0]
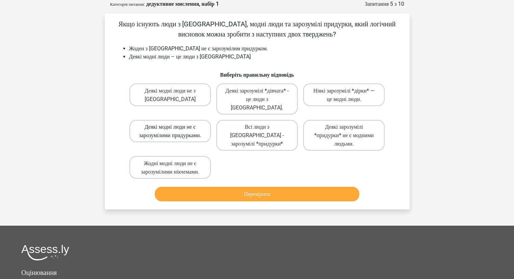
click at [176, 135] on font "Деякі модні люди не є зарозумілими придурками." at bounding box center [170, 131] width 62 height 15
click at [174, 131] on input "Деякі модні люди не є зарозумілими придурками." at bounding box center [172, 129] width 4 height 4
radio input "true"
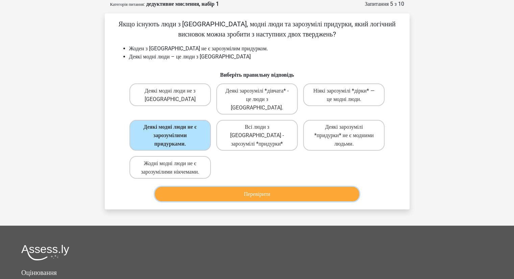
click at [237, 201] on button "Перевірити" at bounding box center [257, 194] width 204 height 15
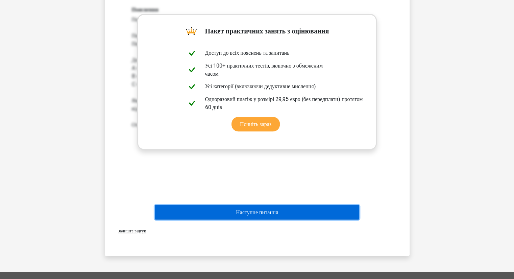
click at [241, 215] on font "Наступне питання" at bounding box center [257, 212] width 42 height 6
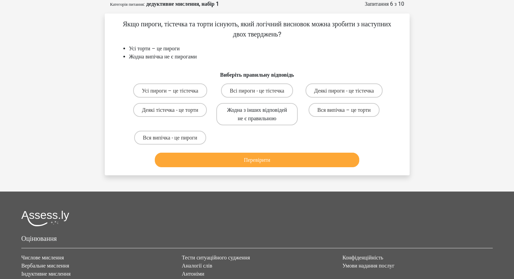
click at [268, 122] on font "Жодна з інших відповідей не є правильною" at bounding box center [257, 114] width 60 height 15
click at [261, 114] on input "Жодна з інших відповідей не є правильною" at bounding box center [259, 112] width 4 height 4
radio input "true"
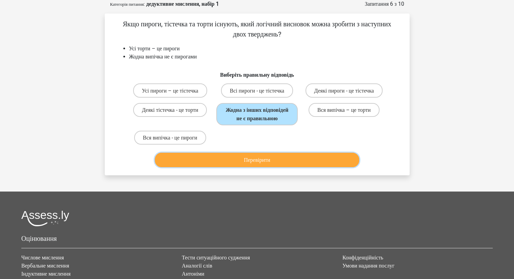
click at [258, 163] on font "Перевірити" at bounding box center [257, 160] width 26 height 6
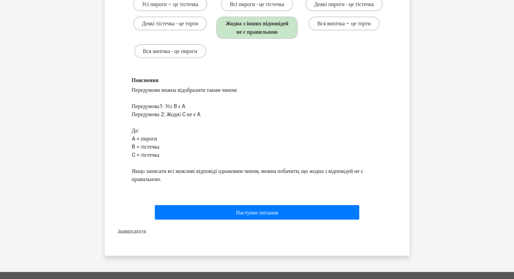
scroll to position [236, 0]
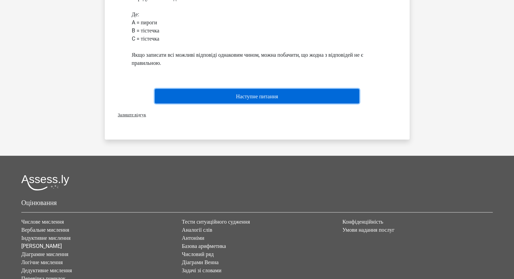
click at [238, 99] on font "Наступне питання" at bounding box center [257, 96] width 42 height 6
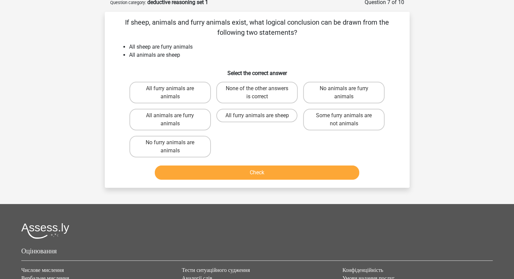
scroll to position [34, 0]
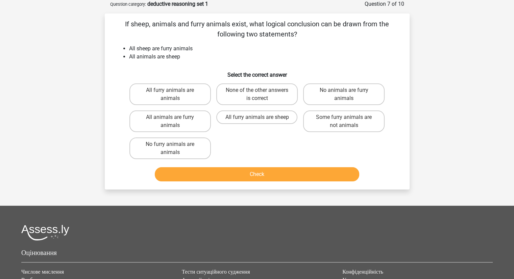
click at [463, 62] on div "Перейти на преміум-клас Ірина ira_klyukha@ukr.net" at bounding box center [257, 175] width 514 height 418
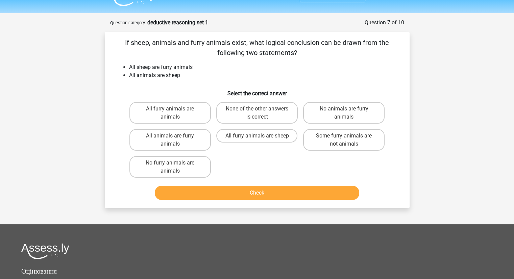
scroll to position [0, 0]
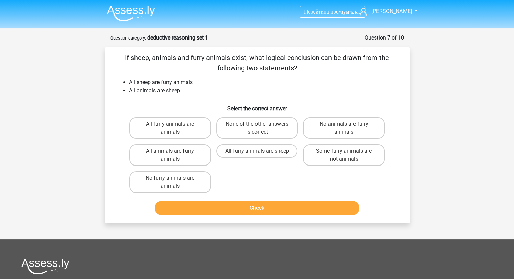
click at [485, 118] on div "Перейти на преміум-клас Ірина ira_klyukha@ukr.net" at bounding box center [257, 209] width 514 height 418
click at [481, 153] on div "Перейти на преміум-клас Ірина ira_klyukha@ukr.net" at bounding box center [257, 209] width 514 height 418
click at [468, 84] on div "Go premium Ірина ira_klyukha@ukr.net" at bounding box center [257, 209] width 514 height 418
click at [453, 72] on div "Go premium Ірина ira_klyukha@ukr.net" at bounding box center [257, 209] width 514 height 418
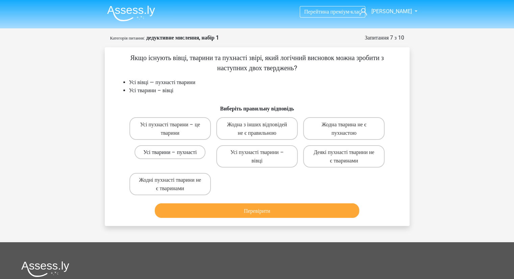
click at [190, 155] on font "Усі тварини – пухнасті" at bounding box center [169, 152] width 53 height 6
click at [174, 156] on input "Усі тварини – пухнасті" at bounding box center [172, 154] width 4 height 4
radio input "true"
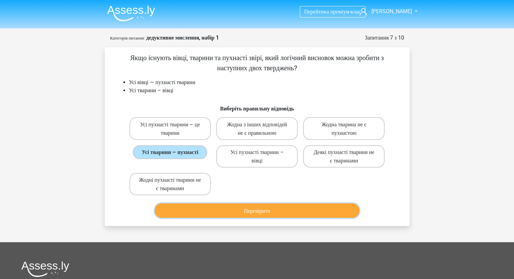
click at [215, 218] on button "Перевірити" at bounding box center [257, 210] width 204 height 15
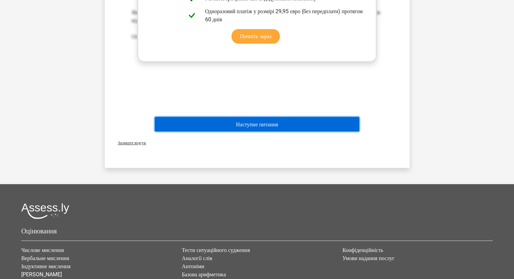
click at [253, 127] on font "Наступне питання" at bounding box center [257, 124] width 42 height 6
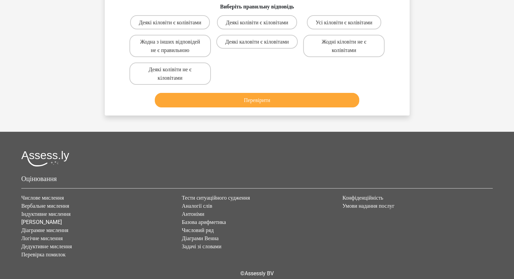
scroll to position [34, 0]
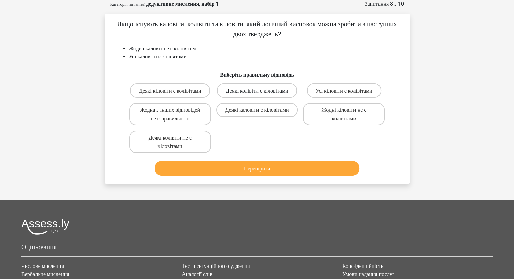
click at [263, 94] on font "Деякі колівіти є кіловітами" at bounding box center [257, 90] width 62 height 6
click at [261, 95] on input "Деякі колівіти є кіловітами" at bounding box center [259, 92] width 4 height 4
radio input "true"
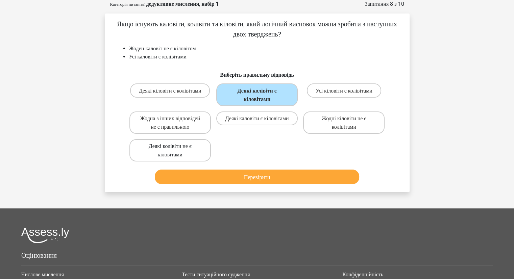
click at [159, 158] on font "Деякі колівіти не є кіловітами" at bounding box center [170, 150] width 43 height 15
click at [170, 150] on input "Деякі колівіти не є кіловітами" at bounding box center [172, 148] width 4 height 4
radio input "true"
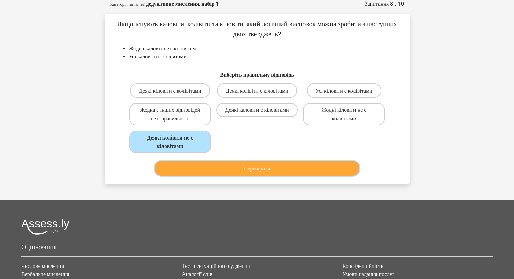
click at [225, 176] on button "Перевірити" at bounding box center [257, 168] width 204 height 15
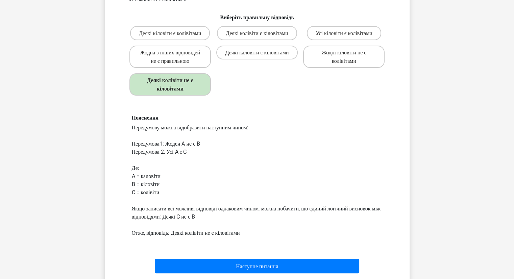
scroll to position [169, 0]
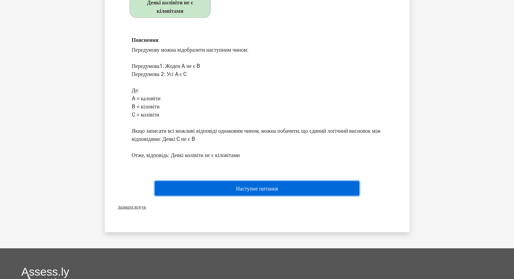
click at [222, 196] on button "Наступне питання" at bounding box center [257, 188] width 204 height 15
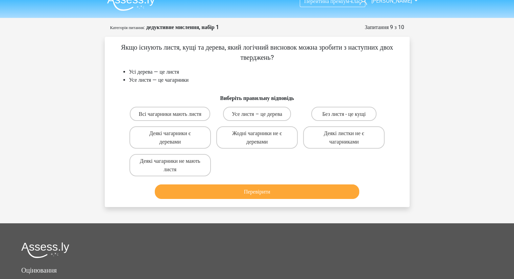
scroll to position [0, 0]
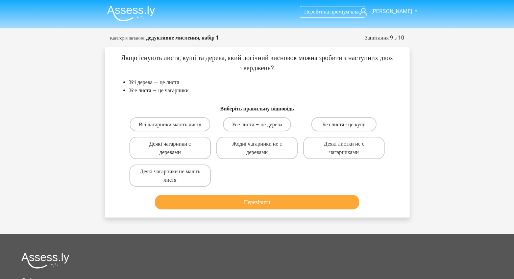
click at [165, 153] on font "Деякі чагарники є деревами" at bounding box center [170, 148] width 42 height 15
click at [170, 148] on input "Деякі чагарники є деревами" at bounding box center [172, 146] width 4 height 4
radio input "true"
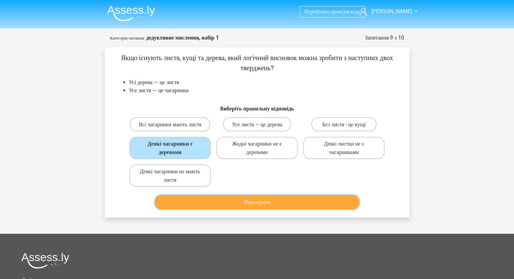
click at [277, 209] on button "Перевірити" at bounding box center [257, 202] width 204 height 15
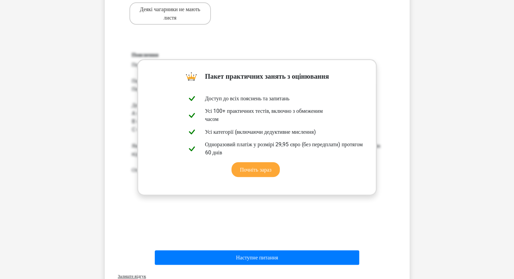
scroll to position [169, 0]
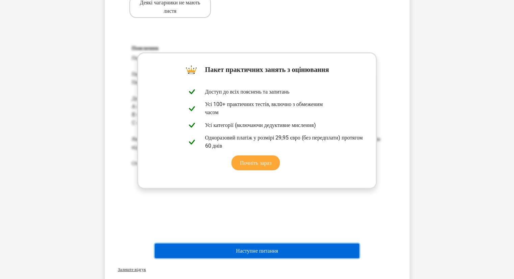
click at [236, 254] on font "Наступне питання" at bounding box center [257, 251] width 42 height 6
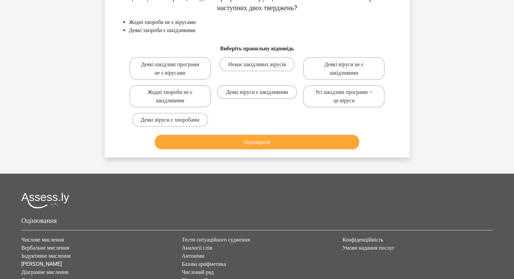
scroll to position [34, 0]
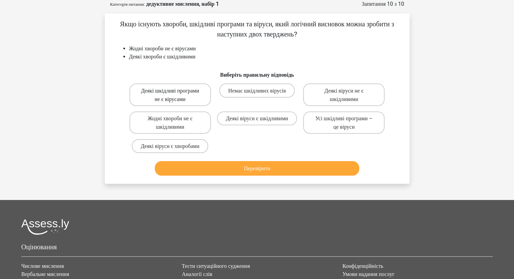
click at [169, 92] on font "Деякі шкідливі програми не є вірусами" at bounding box center [170, 94] width 58 height 15
click at [170, 92] on input "Деякі шкідливі програми не є вірусами" at bounding box center [172, 92] width 4 height 4
radio input "true"
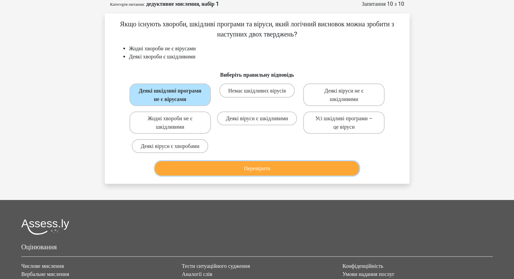
click at [253, 172] on font "Перевірити" at bounding box center [257, 168] width 26 height 6
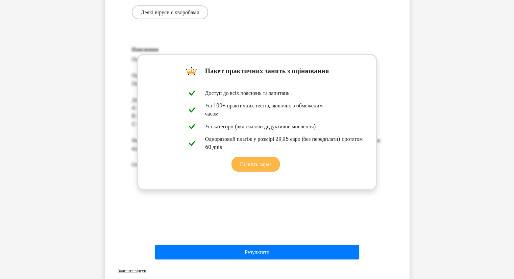
scroll to position [236, 0]
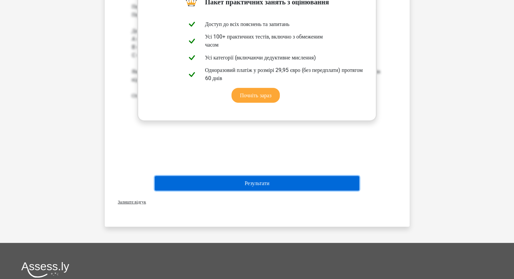
click at [269, 186] on font "Результати" at bounding box center [257, 183] width 25 height 6
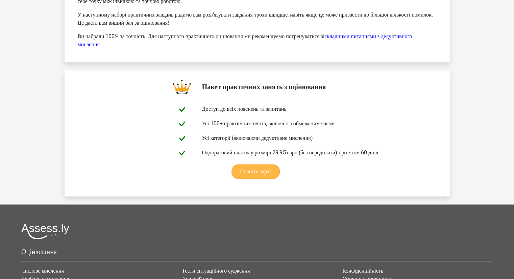
scroll to position [1013, 0]
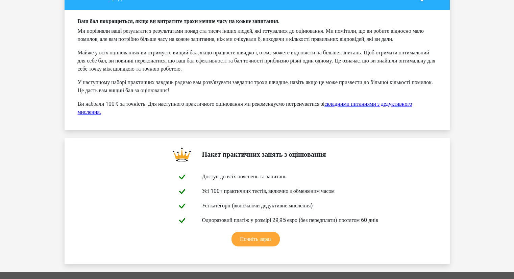
click at [386, 115] on font "складними питаннями з дедуктивного мислення." at bounding box center [245, 108] width 334 height 15
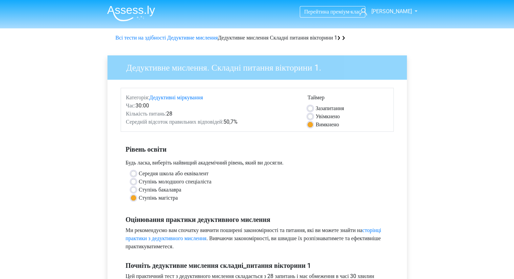
scroll to position [169, 0]
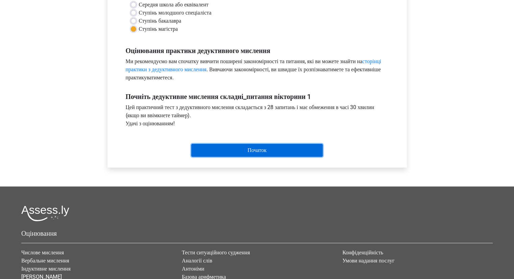
click at [235, 148] on input "Початок" at bounding box center [256, 150] width 131 height 13
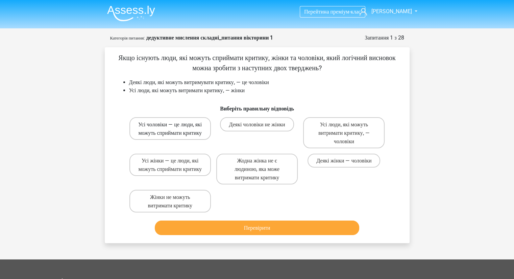
click at [150, 128] on label "Усі чоловіки — це люди, які можуть сприймати критику" at bounding box center [169, 128] width 81 height 22
click at [170, 128] on input "Усі чоловіки — це люди, які можуть сприймати критику" at bounding box center [172, 126] width 4 height 4
radio input "true"
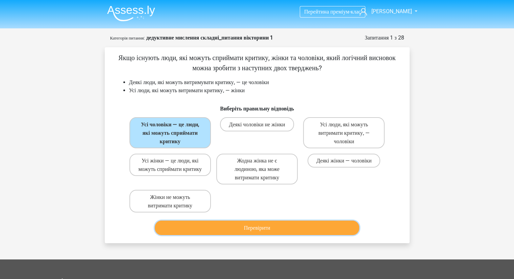
click at [234, 229] on button "Перевірити" at bounding box center [257, 228] width 204 height 15
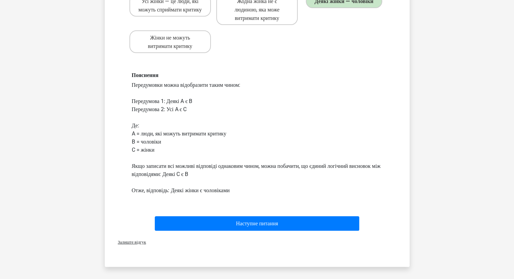
scroll to position [203, 0]
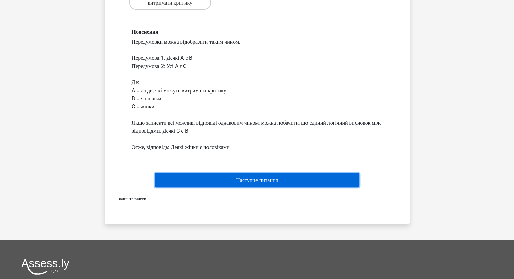
click at [266, 180] on font "Наступне питання" at bounding box center [257, 180] width 42 height 6
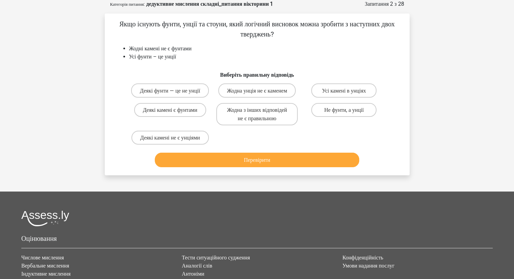
scroll to position [34, 0]
click at [167, 141] on font "Деякі камені не є унціями" at bounding box center [170, 137] width 60 height 6
click at [170, 142] on input "Деякі камені не є унціями" at bounding box center [172, 139] width 4 height 4
radio input "true"
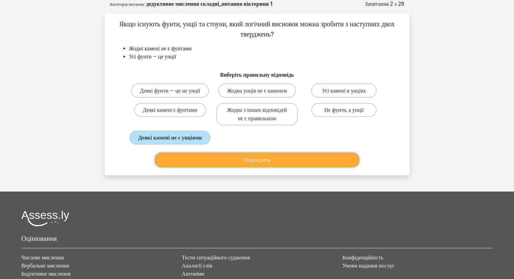
click at [205, 167] on button "Перевірити" at bounding box center [257, 160] width 204 height 15
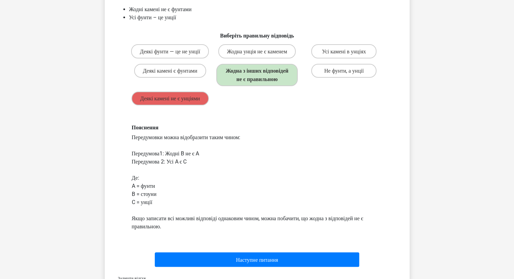
scroll to position [169, 0]
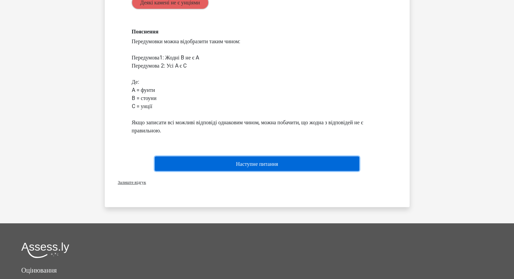
click at [298, 171] on button "Наступне питання" at bounding box center [257, 163] width 204 height 15
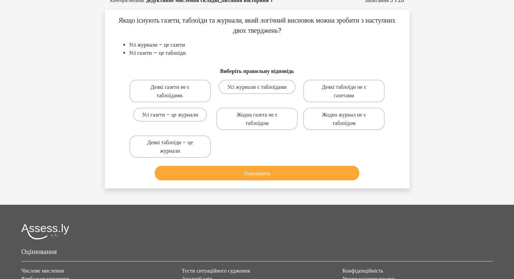
scroll to position [34, 0]
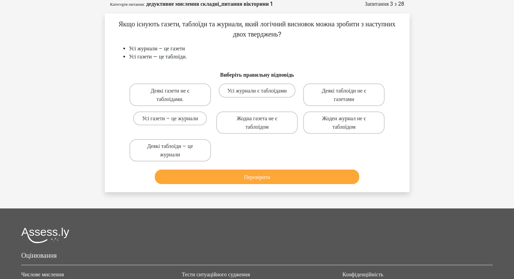
click at [302, 185] on div "Перевірити" at bounding box center [257, 178] width 261 height 17
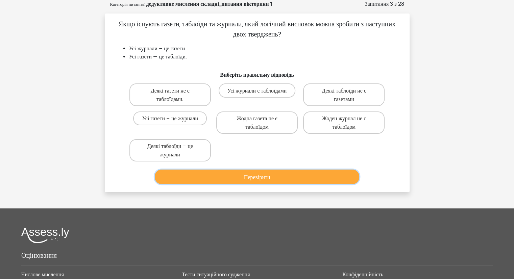
click at [303, 181] on button "Перевірити" at bounding box center [257, 177] width 204 height 15
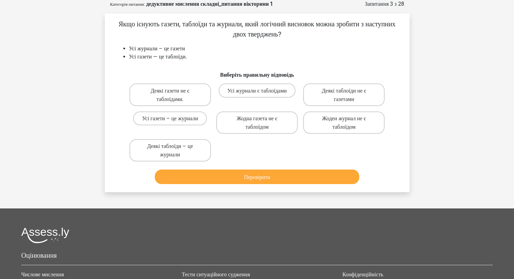
click at [409, 149] on div "Якщо існують газети, таблоїди та журнали, який логічний висновок можна зробити …" at bounding box center [257, 103] width 305 height 179
click at [255, 94] on font "Усі журнали є таблоїдами" at bounding box center [256, 90] width 59 height 6
click at [257, 95] on input "Усі журнали є таблоїдами" at bounding box center [259, 92] width 4 height 4
radio input "true"
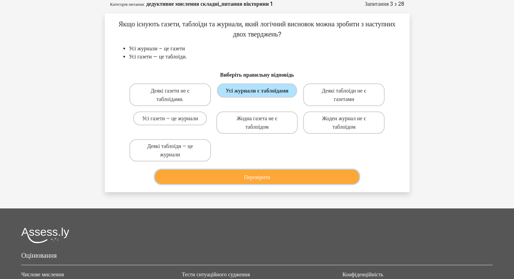
click at [249, 183] on button "Перевірити" at bounding box center [257, 177] width 204 height 15
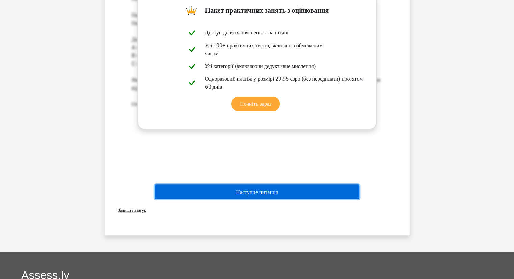
click at [267, 193] on font "Наступне питання" at bounding box center [257, 191] width 42 height 6
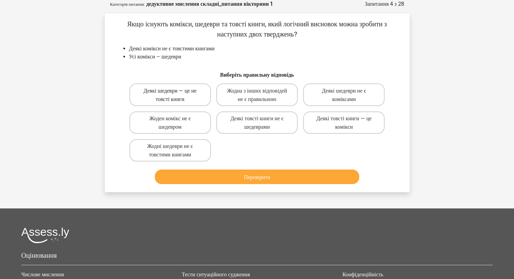
click at [168, 85] on label "Деякі шедеври — це не товсті книги" at bounding box center [169, 94] width 81 height 22
click at [170, 90] on input "Деякі шедеври — це не товсті книги" at bounding box center [172, 92] width 4 height 4
radio input "true"
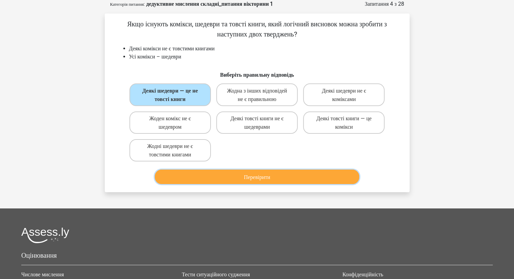
click at [255, 183] on button "Перевірити" at bounding box center [257, 177] width 204 height 15
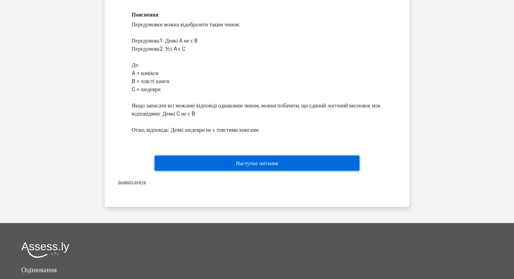
click at [288, 168] on button "Наступне питання" at bounding box center [257, 163] width 204 height 15
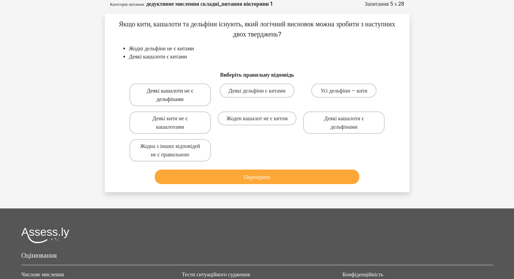
click at [165, 98] on font "Деякі кашалоти не є дельфінами" at bounding box center [170, 94] width 47 height 15
click at [170, 95] on input "Деякі кашалоти не є дельфінами" at bounding box center [172, 92] width 4 height 4
radio input "true"
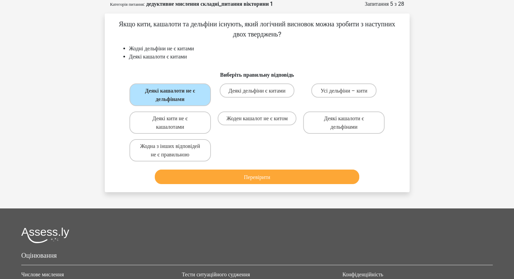
click at [250, 187] on div "Перевірити" at bounding box center [257, 178] width 261 height 17
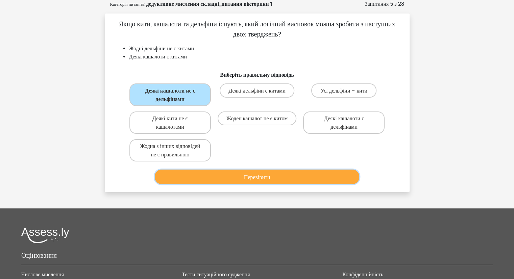
click at [249, 180] on font "Перевірити" at bounding box center [257, 177] width 26 height 6
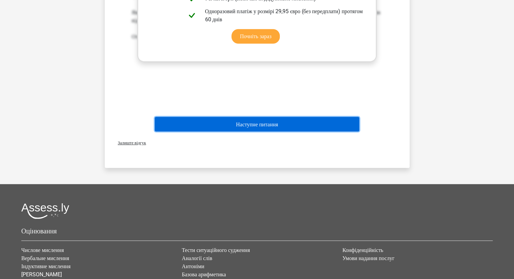
click at [271, 127] on font "Наступне питання" at bounding box center [257, 124] width 42 height 6
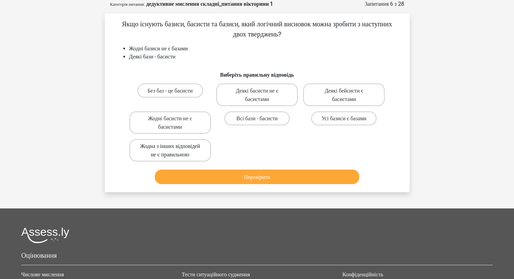
click at [171, 152] on font "Жодна з інших відповідей не є правильною" at bounding box center [170, 150] width 60 height 15
click at [171, 150] on input "Жодна з інших відповідей не є правильною" at bounding box center [172, 148] width 4 height 4
radio input "true"
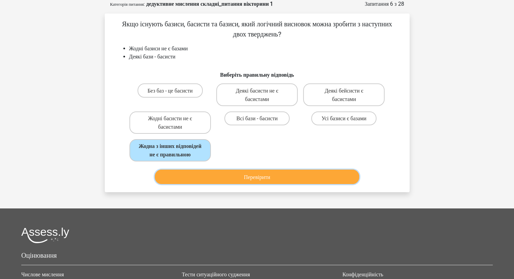
click at [228, 184] on button "Перевірити" at bounding box center [257, 177] width 204 height 15
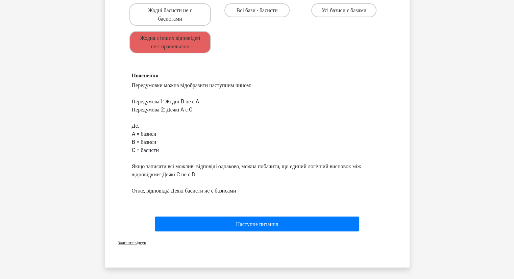
scroll to position [236, 0]
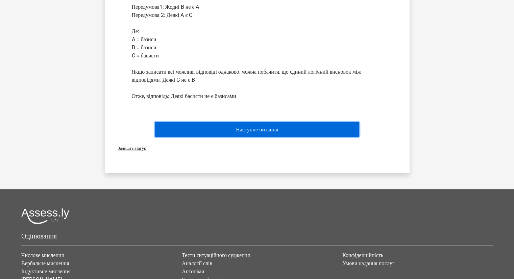
click at [254, 133] on font "Наступне питання" at bounding box center [257, 129] width 42 height 6
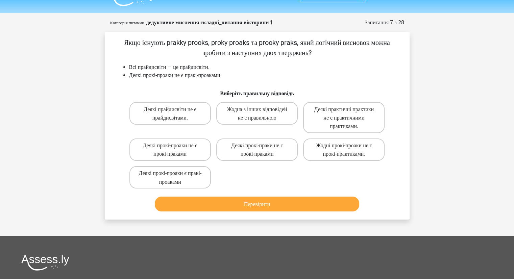
scroll to position [0, 0]
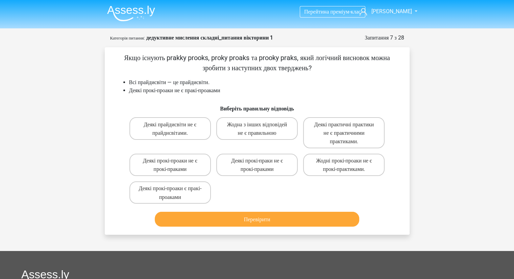
click at [147, 10] on img at bounding box center [131, 13] width 48 height 16
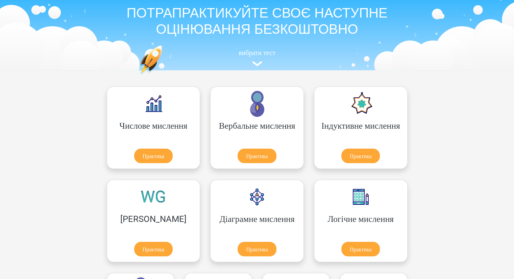
scroll to position [34, 0]
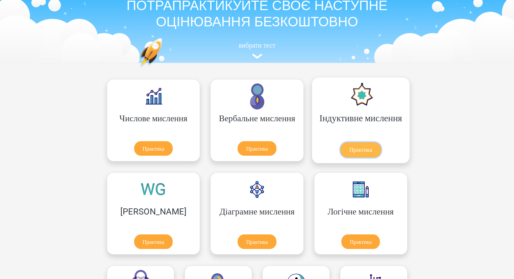
click at [340, 142] on link "Практика" at bounding box center [360, 149] width 41 height 15
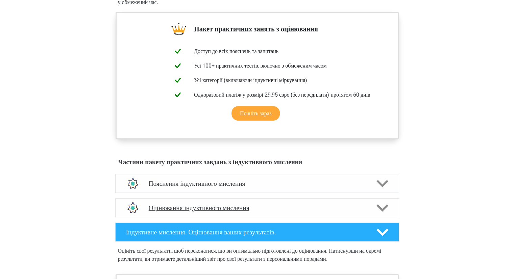
scroll to position [270, 0]
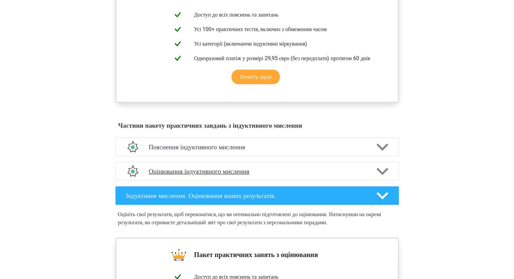
click at [232, 175] on font "Оцінювання індуктивного мислення" at bounding box center [199, 172] width 101 height 8
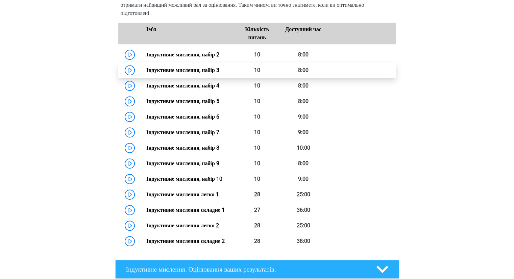
scroll to position [439, 0]
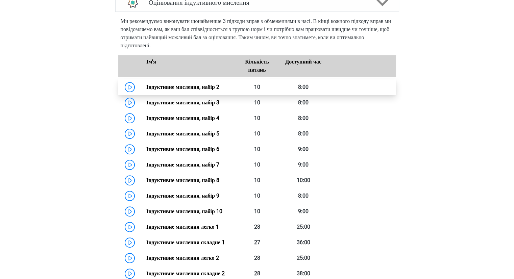
click at [205, 90] on link "Індуктивне мислення, набір 2" at bounding box center [182, 87] width 73 height 6
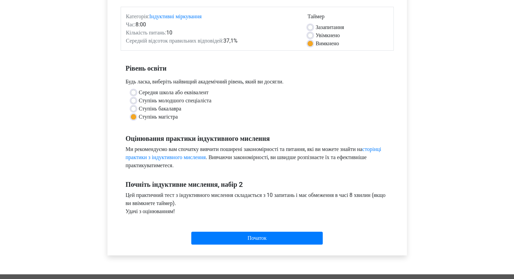
scroll to position [135, 0]
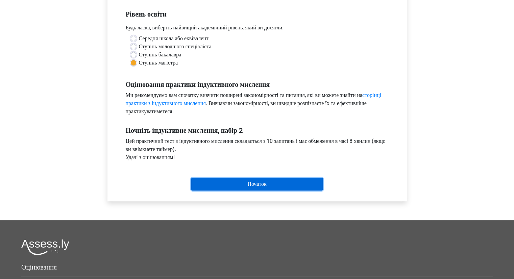
click at [242, 179] on input "Початок" at bounding box center [256, 184] width 131 height 13
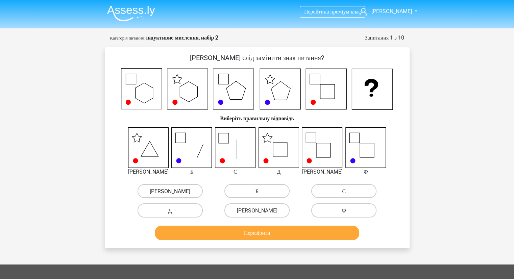
click at [184, 191] on label "А" at bounding box center [169, 191] width 65 height 14
click at [174, 191] on input "А" at bounding box center [172, 193] width 4 height 4
radio input "true"
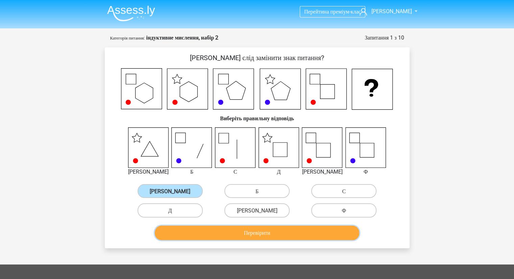
click at [234, 230] on button "Перевірити" at bounding box center [257, 233] width 204 height 15
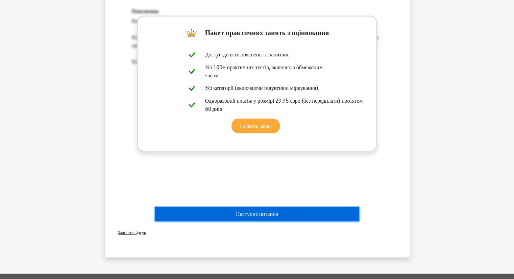
click at [254, 219] on button "Наступне питання" at bounding box center [257, 214] width 204 height 15
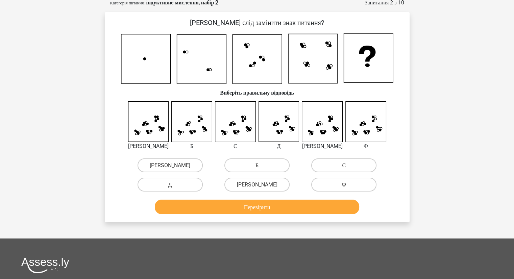
scroll to position [34, 0]
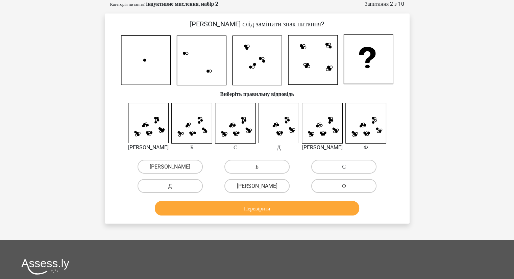
click at [322, 163] on label "С" at bounding box center [343, 167] width 65 height 14
click at [344, 167] on input "С" at bounding box center [346, 169] width 4 height 4
radio input "true"
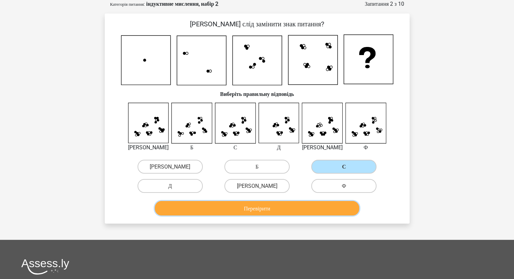
click at [246, 203] on button "Перевірити" at bounding box center [257, 208] width 204 height 15
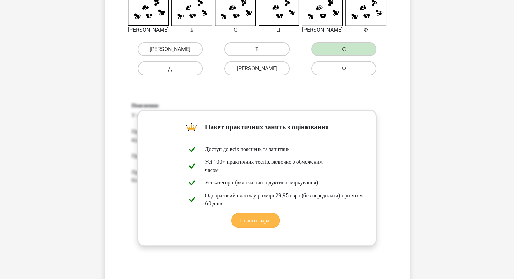
scroll to position [236, 0]
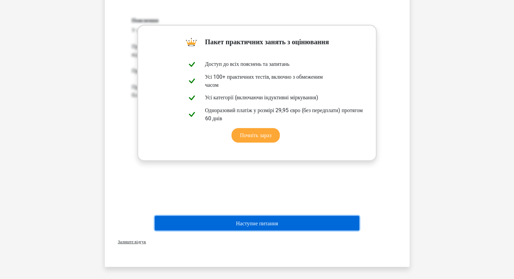
click at [246, 224] on font "Наступне питання" at bounding box center [257, 223] width 42 height 6
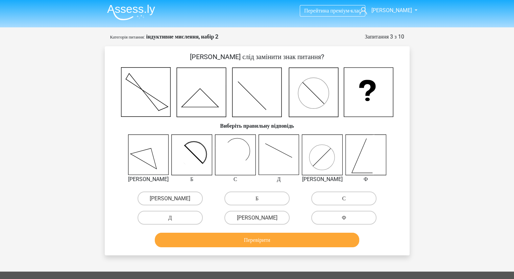
scroll to position [0, 0]
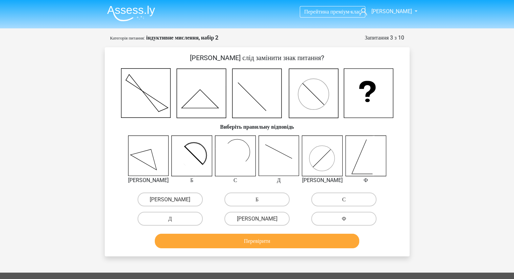
click at [228, 157] on rect at bounding box center [231, 156] width 33 height 33
click at [360, 200] on label "С" at bounding box center [343, 200] width 65 height 14
click at [348, 200] on input "С" at bounding box center [346, 201] width 4 height 4
radio input "true"
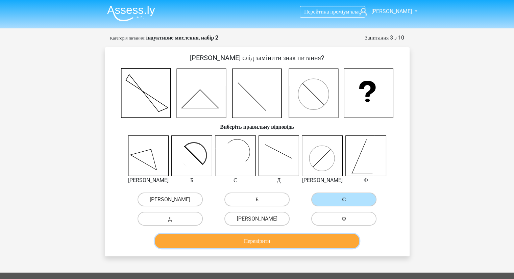
click at [312, 240] on button "Перевірити" at bounding box center [257, 241] width 204 height 15
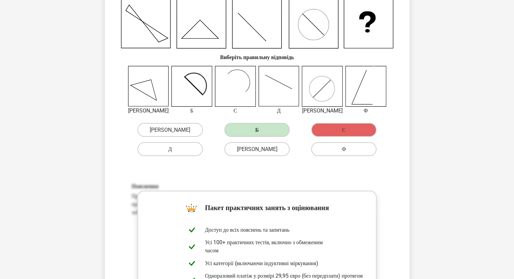
scroll to position [236, 0]
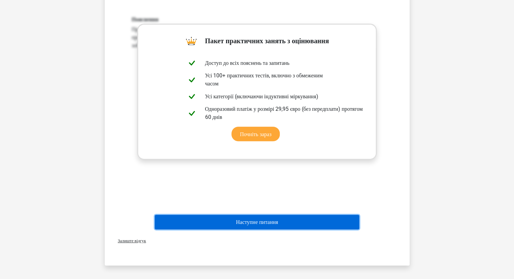
click at [266, 220] on font "Наступне питання" at bounding box center [257, 222] width 42 height 6
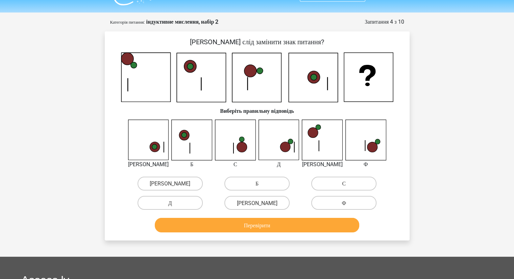
scroll to position [0, 0]
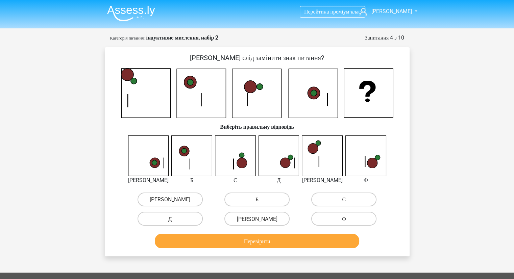
click at [130, 13] on img at bounding box center [131, 13] width 48 height 16
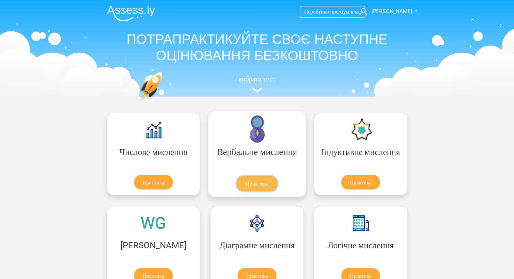
click at [236, 176] on link "Практика" at bounding box center [256, 183] width 41 height 15
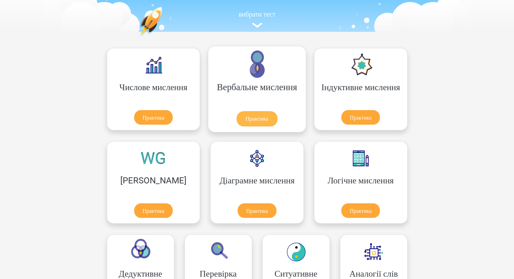
scroll to position [68, 0]
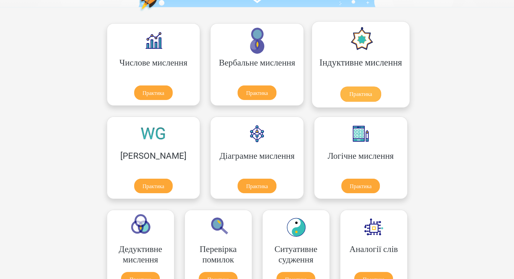
scroll to position [135, 0]
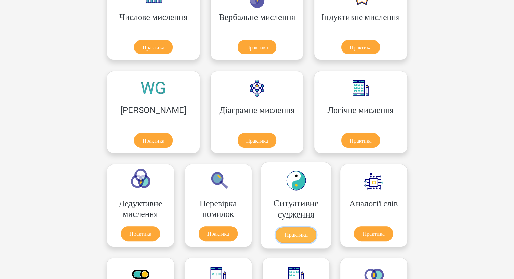
click at [275, 228] on link "Практика" at bounding box center [295, 235] width 41 height 15
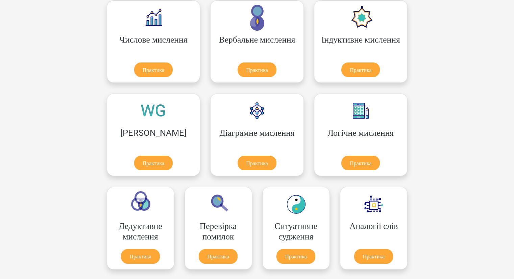
scroll to position [101, 0]
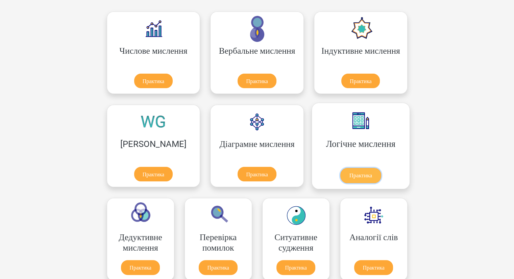
click at [340, 168] on link "Практика" at bounding box center [360, 175] width 41 height 15
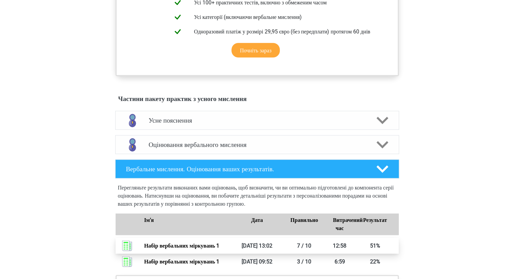
scroll to position [405, 0]
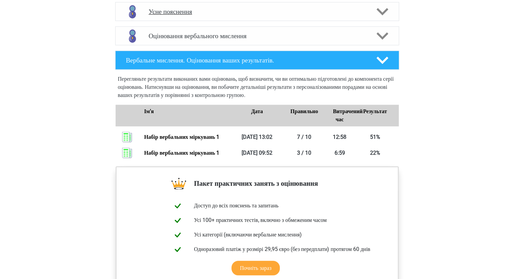
click at [212, 14] on h4 "Усне пояснення" at bounding box center [257, 12] width 217 height 8
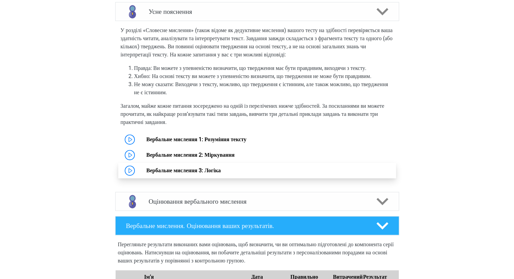
click at [216, 174] on link "Вербальне мислення 3: Логіка" at bounding box center [183, 170] width 74 height 6
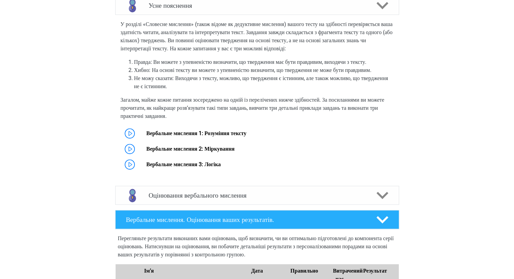
scroll to position [385, 0]
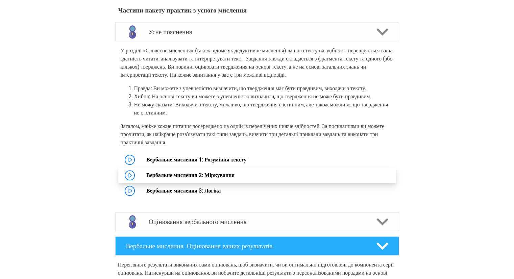
click at [215, 178] on link "Вербальне мислення 2: Міркування" at bounding box center [190, 175] width 88 height 6
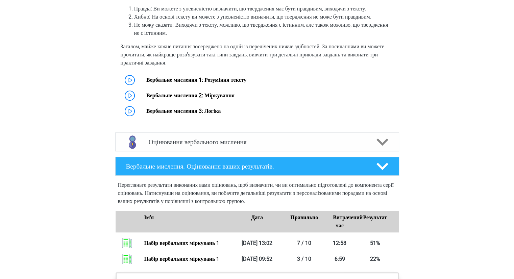
scroll to position [554, 0]
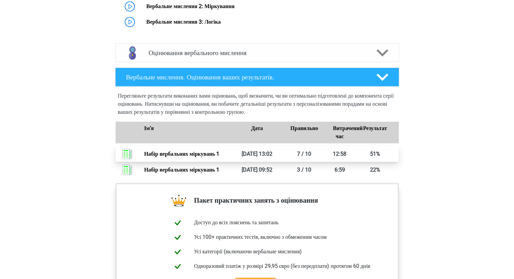
click at [173, 157] on link "Набір вербальних міркувань 1" at bounding box center [181, 154] width 75 height 6
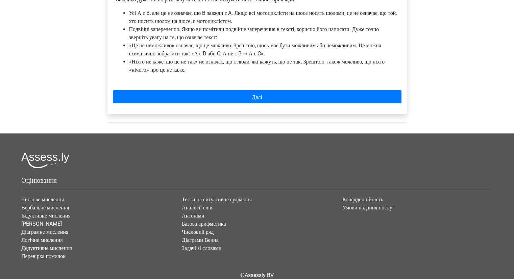
scroll to position [68, 0]
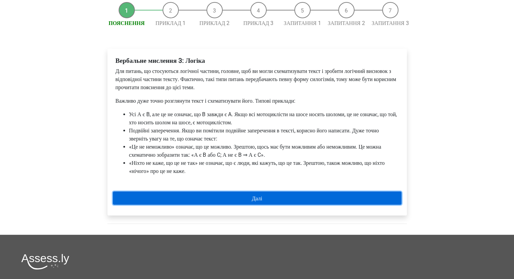
click at [250, 199] on link "Далі" at bounding box center [257, 198] width 288 height 13
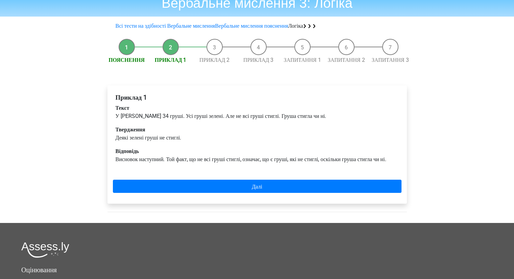
scroll to position [68, 0]
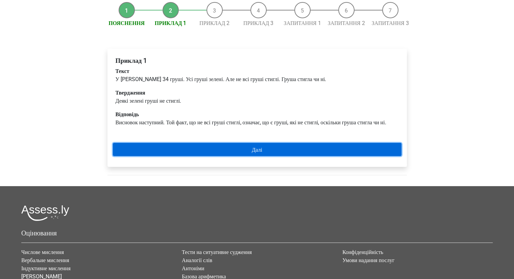
click at [305, 154] on link "Далі" at bounding box center [257, 149] width 288 height 13
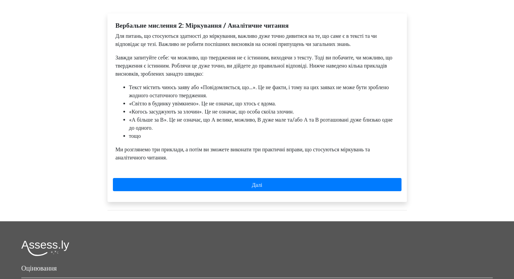
scroll to position [169, 0]
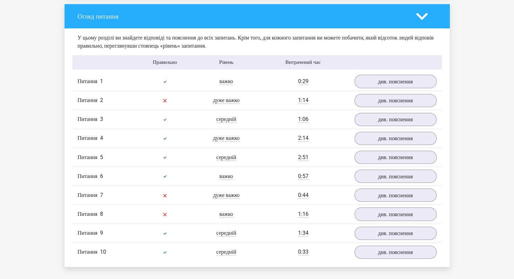
scroll to position [540, 0]
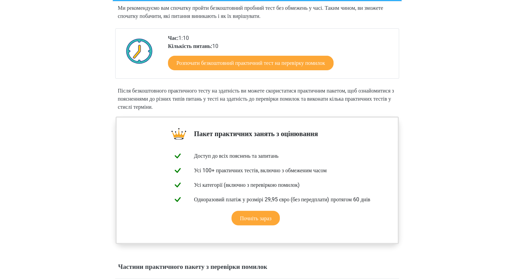
scroll to position [236, 0]
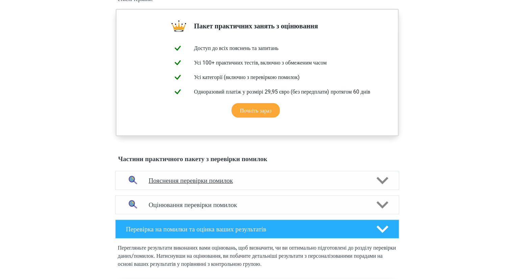
click at [233, 184] on font "Пояснення перевірки помилок" at bounding box center [191, 181] width 84 height 8
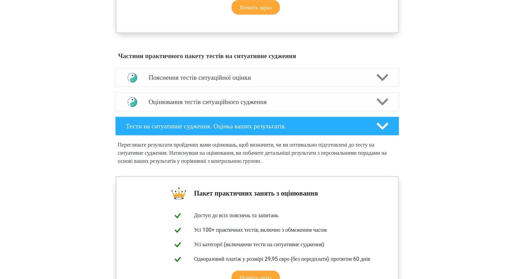
scroll to position [372, 0]
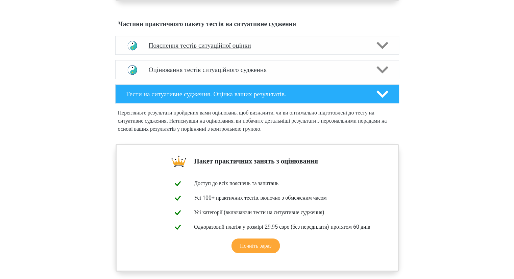
click at [198, 49] on font "Пояснення тестів ситуаційної оцінки" at bounding box center [200, 46] width 102 height 8
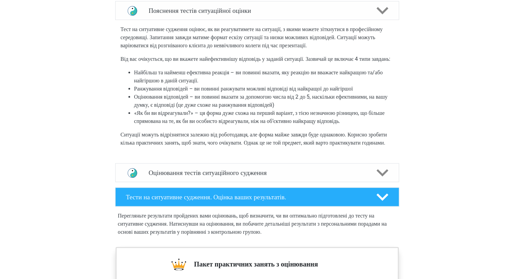
scroll to position [405, 0]
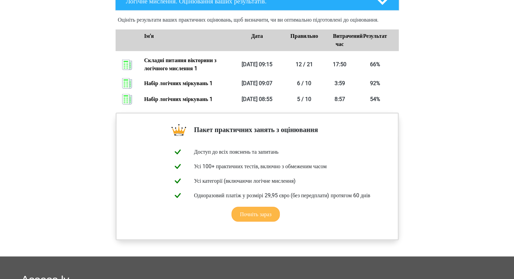
scroll to position [304, 0]
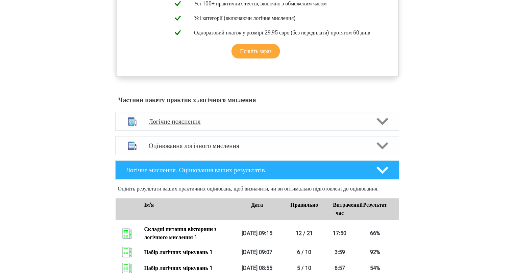
click at [200, 121] on div "Логічне пояснення" at bounding box center [257, 121] width 284 height 19
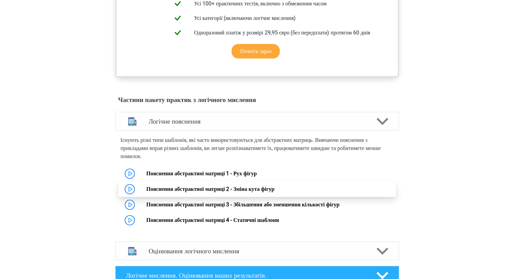
click at [207, 192] on link "Пояснення абстрактної матриці 2 - Зміна кута фігур" at bounding box center [210, 189] width 128 height 6
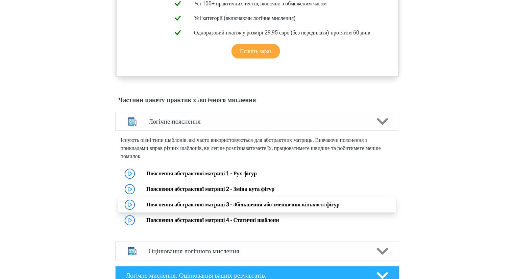
click at [181, 208] on link "Пояснення абстрактної матриці 3 - Збільшення або зменшення кількості фігур" at bounding box center [242, 204] width 193 height 6
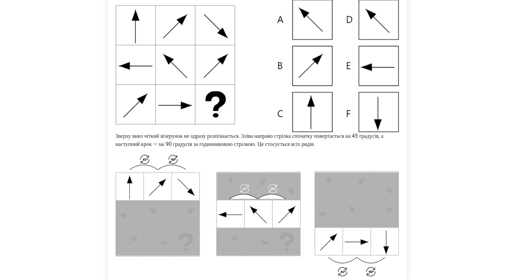
scroll to position [270, 0]
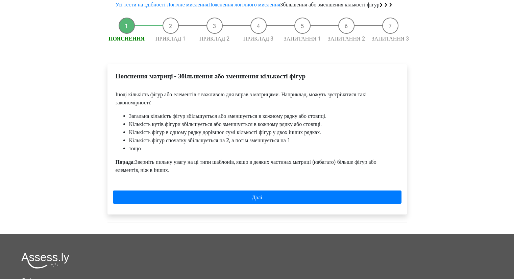
scroll to position [68, 0]
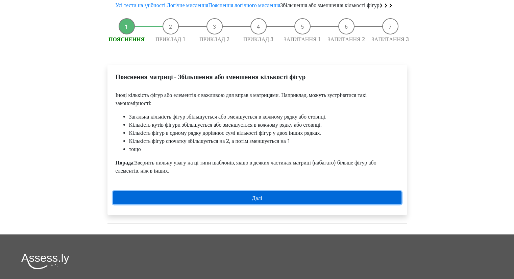
click at [254, 201] on font "Далі" at bounding box center [257, 198] width 10 height 6
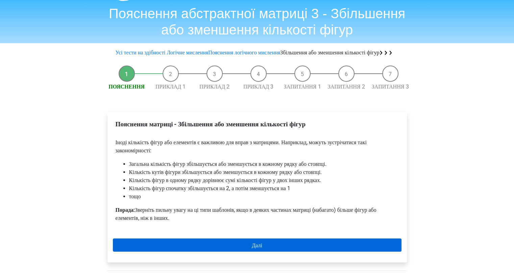
scroll to position [0, 0]
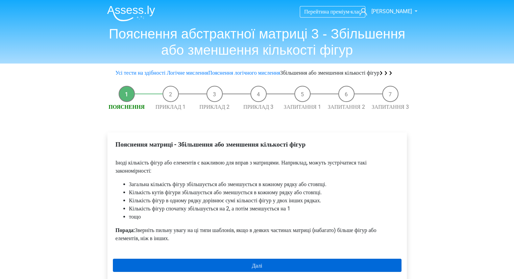
click at [127, 11] on img at bounding box center [131, 13] width 48 height 16
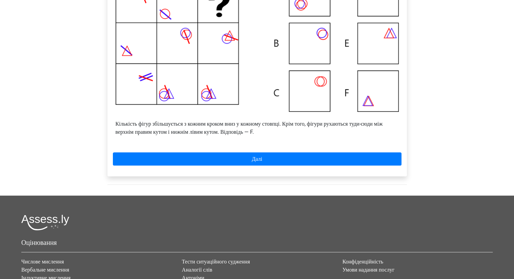
scroll to position [135, 0]
